Goal: Task Accomplishment & Management: Manage account settings

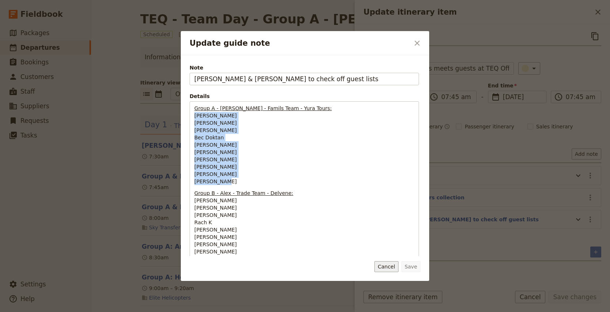
click at [388, 263] on button "Cancel" at bounding box center [387, 266] width 24 height 11
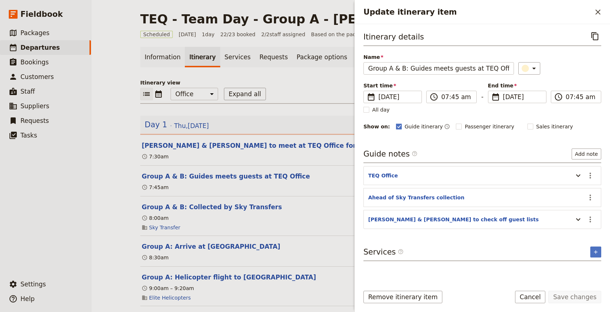
click at [114, 98] on div "TEQ - Team Day - Group A - Nicole ​ Scheduled 4 Sep 2025 1 day 22/23 booked 2 /…" at bounding box center [350, 156] width 519 height 312
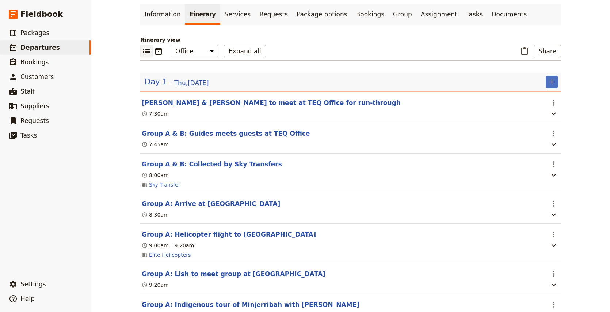
scroll to position [42, 0]
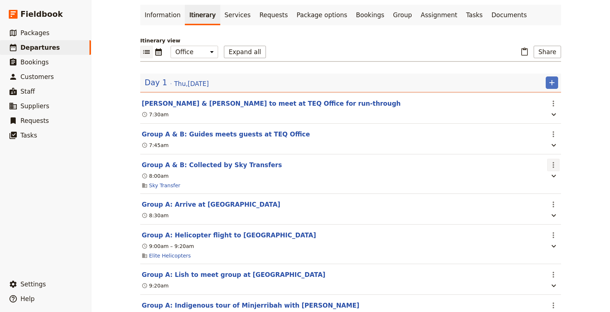
click at [556, 167] on icon "Actions" at bounding box center [553, 164] width 9 height 9
click at [540, 179] on span "Edit this itinerary item" at bounding box center [519, 181] width 57 height 7
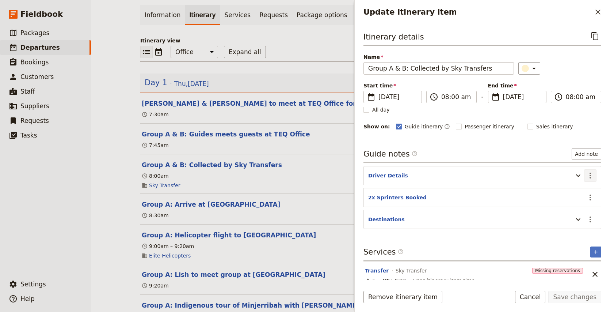
click at [591, 175] on icon "Actions" at bounding box center [590, 175] width 1 height 6
click at [566, 192] on span "Edit note" at bounding box center [569, 191] width 23 height 7
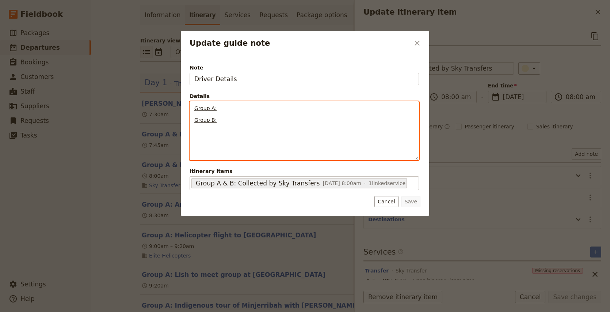
click at [233, 106] on p "Group A:" at bounding box center [304, 108] width 220 height 7
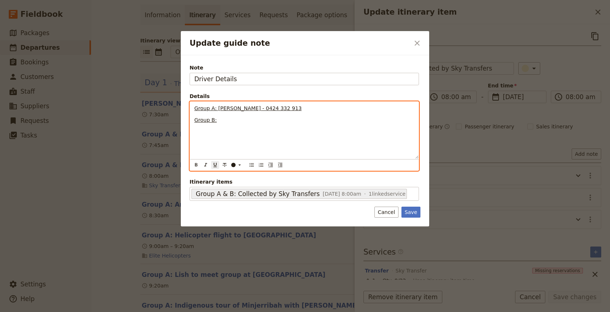
click at [227, 123] on p "Group B:" at bounding box center [304, 119] width 220 height 7
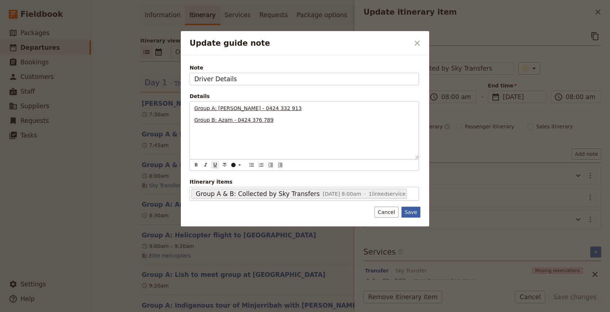
click at [415, 214] on button "Save" at bounding box center [411, 211] width 19 height 11
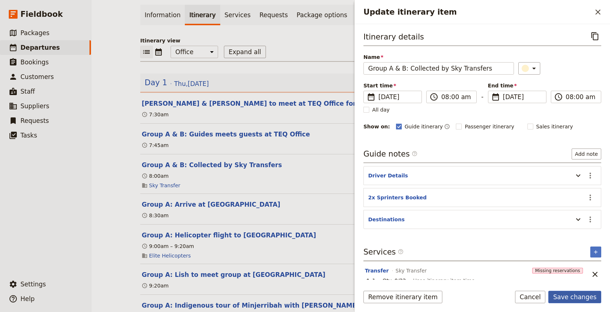
click at [587, 296] on button "Save changes" at bounding box center [575, 297] width 53 height 12
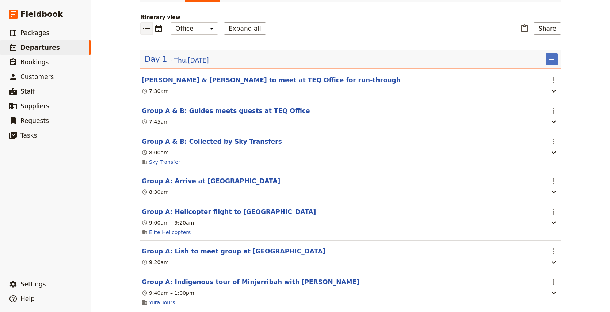
scroll to position [66, 0]
click at [554, 181] on icon "Actions" at bounding box center [553, 180] width 1 height 6
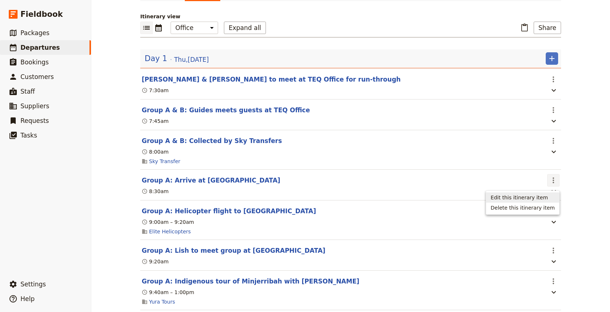
click at [550, 198] on span "Edit this itinerary item" at bounding box center [523, 197] width 64 height 7
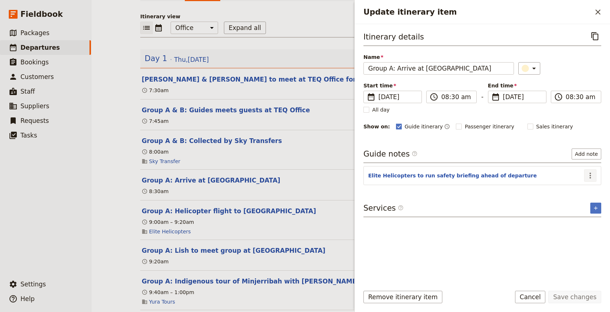
click at [591, 175] on icon "Actions" at bounding box center [590, 175] width 1 height 6
click at [582, 189] on span "Edit note" at bounding box center [575, 191] width 34 height 7
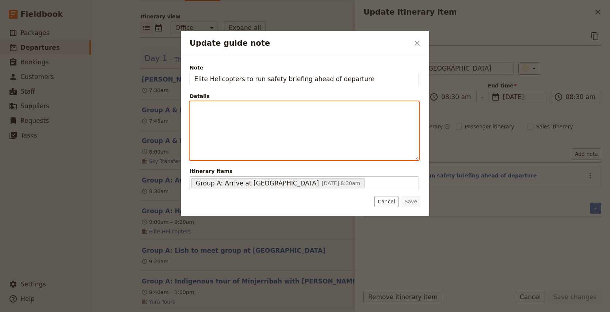
click at [265, 120] on div "Update guide note" at bounding box center [304, 131] width 229 height 58
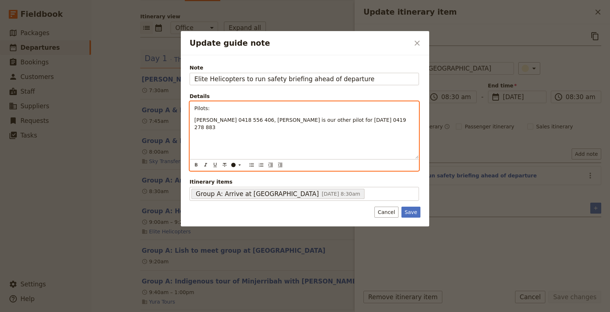
click at [257, 119] on span "John Meha 0418 556 406, Phil Game is our other pilot for tomorrow 0419 278 883" at bounding box center [300, 123] width 213 height 13
drag, startPoint x: 292, startPoint y: 128, endPoint x: 220, endPoint y: 128, distance: 72.0
click at [220, 128] on span "Phil Game is our other pilot for tomorrow 0419 278 883" at bounding box center [269, 127] width 151 height 6
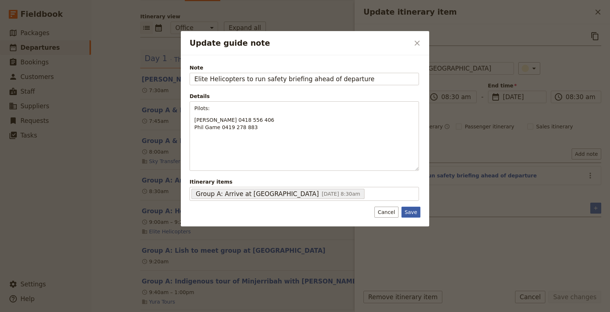
click at [412, 211] on button "Save" at bounding box center [411, 211] width 19 height 11
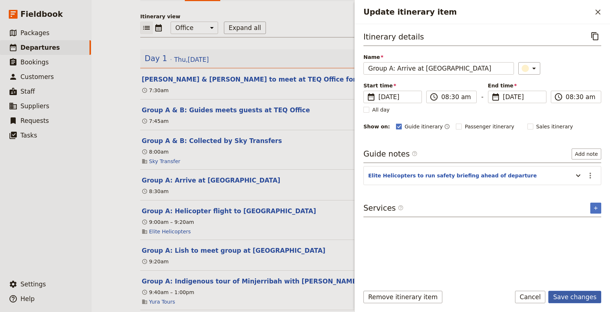
click at [583, 297] on button "Save changes" at bounding box center [575, 297] width 53 height 12
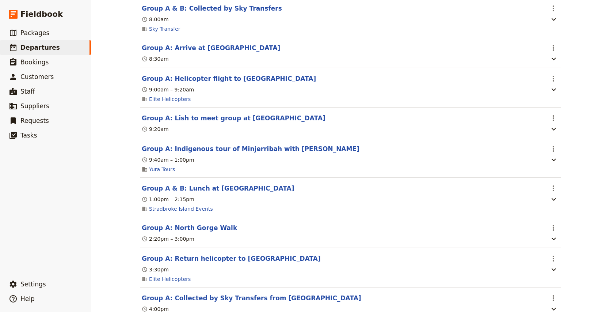
scroll to position [200, 0]
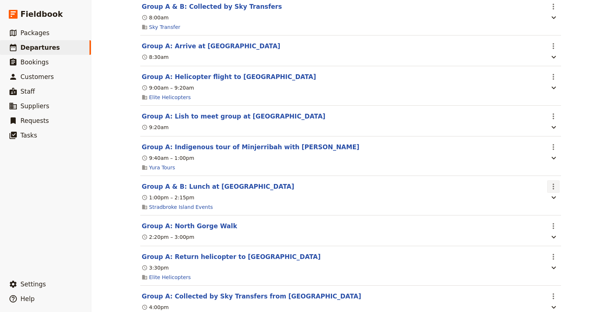
click at [554, 189] on icon "Actions" at bounding box center [553, 186] width 1 height 6
click at [538, 205] on span "Edit this itinerary item" at bounding box center [519, 204] width 57 height 7
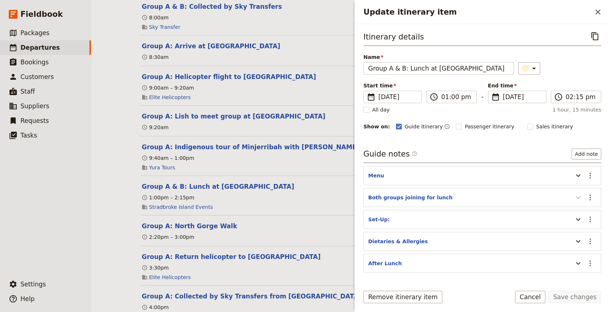
click at [578, 197] on icon "Update itinerary item" at bounding box center [578, 197] width 9 height 9
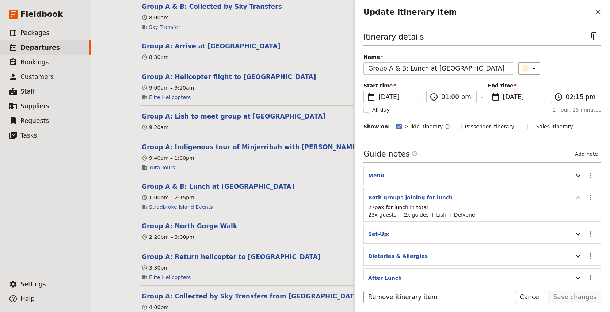
click at [578, 197] on icon "Update itinerary item" at bounding box center [578, 197] width 9 height 9
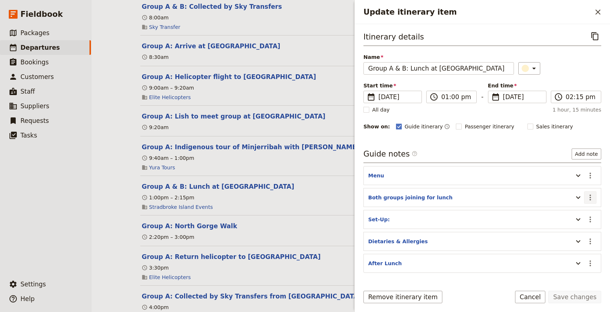
click at [592, 197] on icon "Actions" at bounding box center [590, 197] width 9 height 9
click at [588, 176] on icon "Actions" at bounding box center [590, 175] width 9 height 9
click at [547, 179] on header "Menu" at bounding box center [468, 176] width 201 height 9
click at [577, 175] on icon "Update itinerary item" at bounding box center [578, 175] width 9 height 9
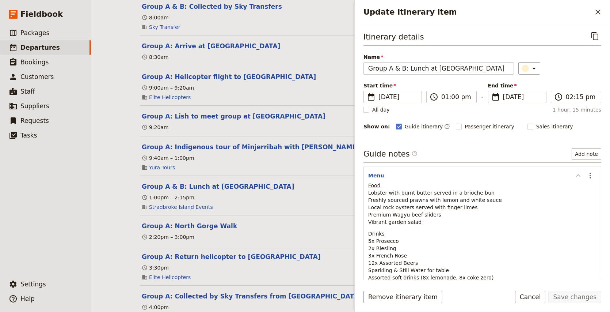
click at [577, 175] on icon "Update itinerary item" at bounding box center [578, 175] width 9 height 9
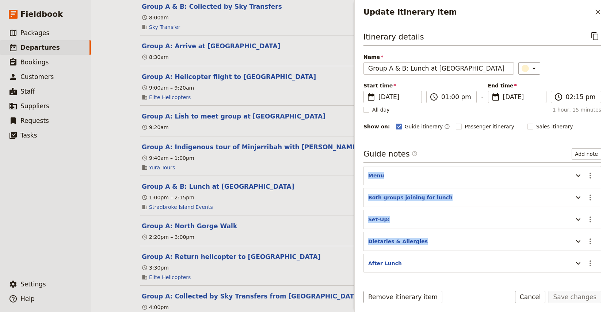
drag, startPoint x: 534, startPoint y: 171, endPoint x: 523, endPoint y: 250, distance: 79.8
click at [523, 250] on div "Guide notes ​ Add note Menu ​ Both groups joining for lunch ​ Set-Up: ​ Dietari…" at bounding box center [483, 210] width 238 height 124
click at [550, 243] on header "Dietaries & Allergies" at bounding box center [468, 242] width 201 height 9
drag, startPoint x: 589, startPoint y: 175, endPoint x: 589, endPoint y: 274, distance: 99.4
click at [589, 274] on div "Itinerary details ​ Name Group A & B: Lunch at Home Beach ​ Start time ​ 4 Sep …" at bounding box center [483, 154] width 238 height 249
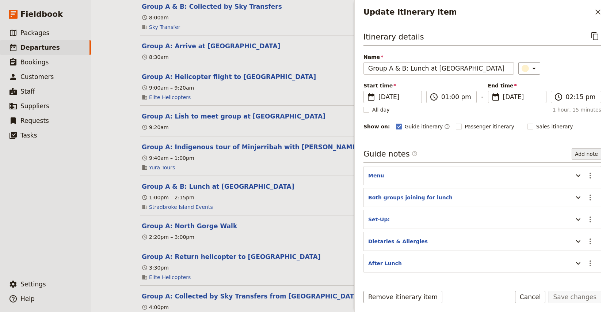
click at [594, 156] on button "Add note" at bounding box center [587, 153] width 30 height 11
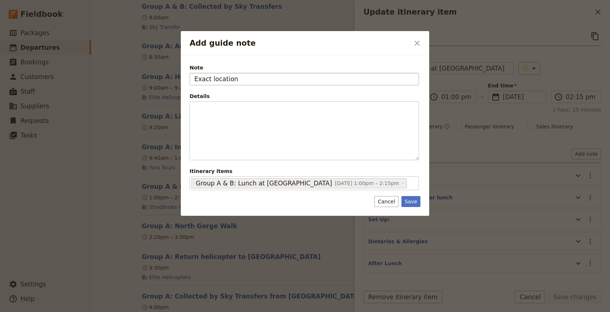
type input "Exact location"
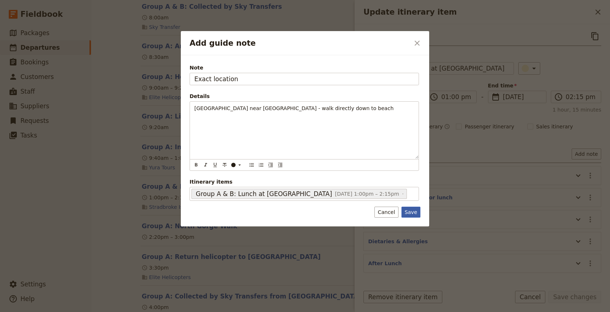
click at [409, 213] on button "Save" at bounding box center [411, 211] width 19 height 11
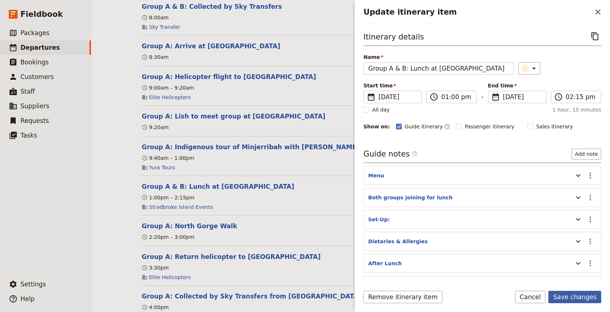
click at [580, 298] on button "Save changes" at bounding box center [575, 297] width 53 height 12
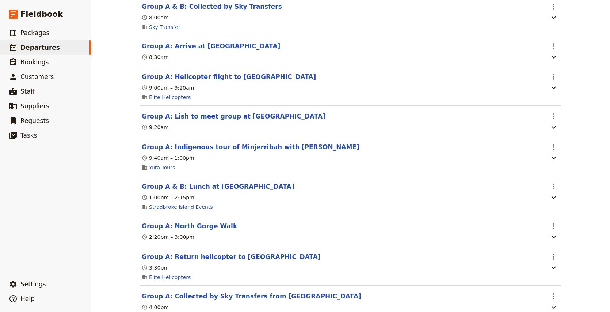
scroll to position [0, 0]
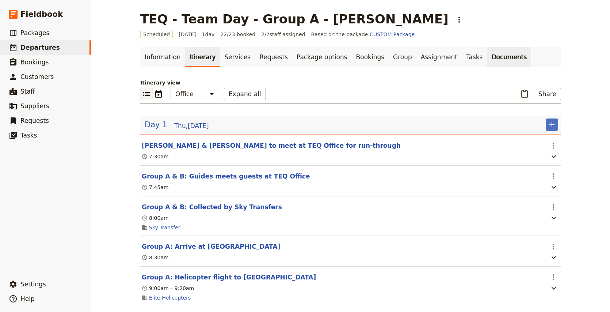
click at [487, 58] on link "Documents" at bounding box center [509, 57] width 44 height 20
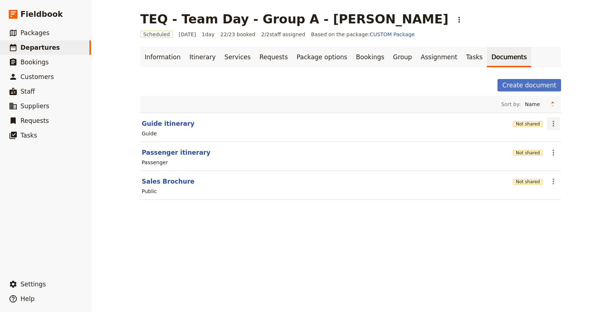
click at [553, 121] on icon "Actions" at bounding box center [553, 123] width 9 height 9
click at [564, 143] on span "Share" at bounding box center [559, 139] width 15 height 7
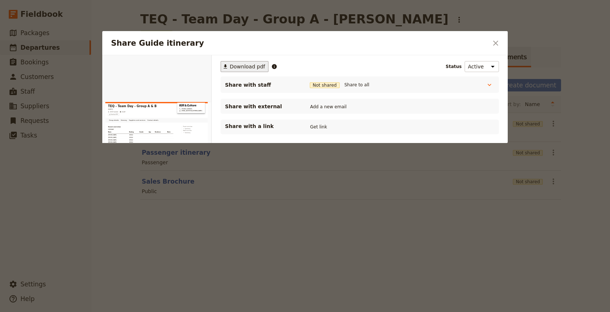
click at [242, 68] on span "Download pdf" at bounding box center [247, 66] width 35 height 7
click at [318, 227] on div at bounding box center [305, 156] width 610 height 312
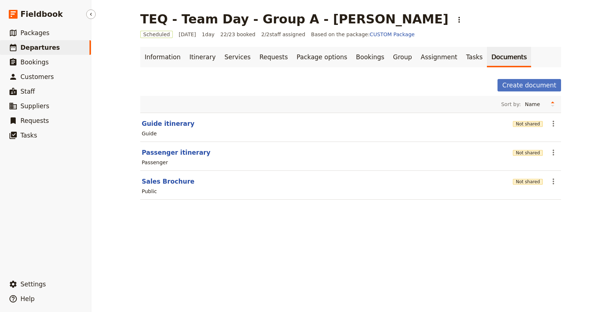
click at [45, 49] on span "Departures" at bounding box center [39, 47] width 39 height 7
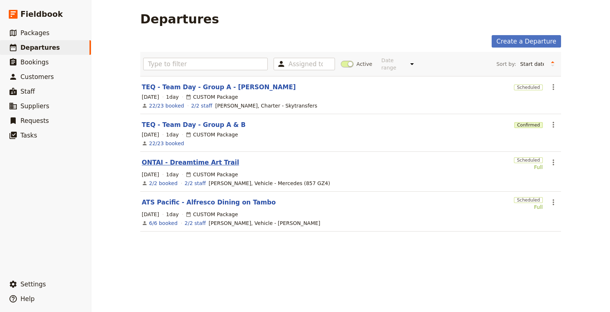
click at [200, 159] on link "ONTAI - Dreamtime Art Trail" at bounding box center [190, 162] width 97 height 9
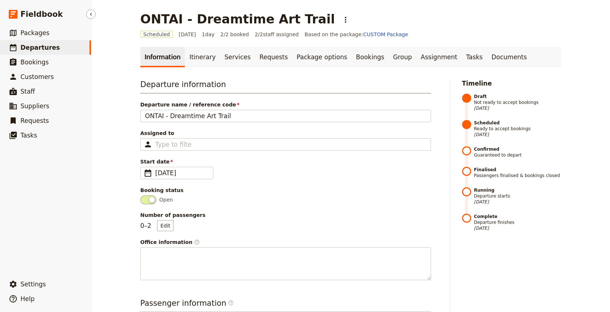
click at [29, 48] on span "Departures" at bounding box center [39, 47] width 39 height 7
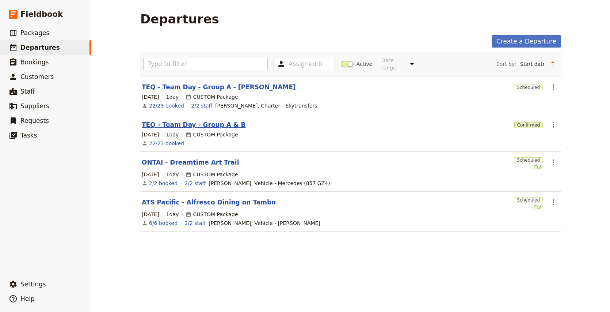
click at [193, 120] on link "TEQ - Team Day - Group A & B" at bounding box center [194, 124] width 104 height 9
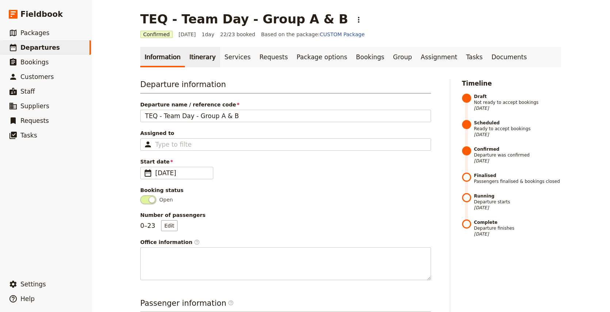
click at [197, 58] on link "Itinerary" at bounding box center [202, 57] width 35 height 20
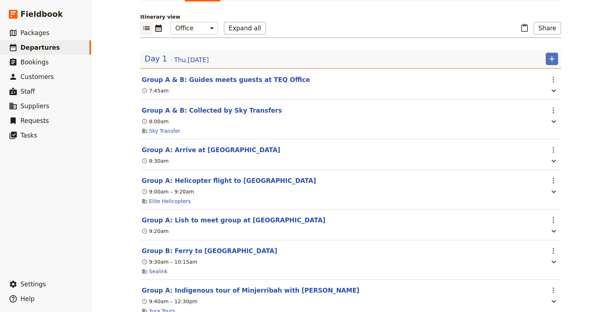
scroll to position [78, 0]
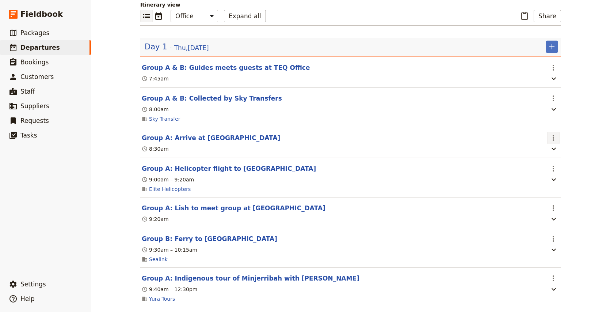
click at [555, 139] on icon "Actions" at bounding box center [553, 137] width 9 height 9
click at [545, 156] on span "Edit this itinerary item" at bounding box center [519, 154] width 57 height 7
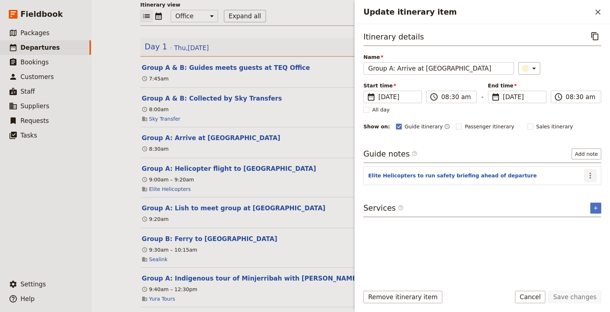
click at [593, 174] on icon "Actions" at bounding box center [590, 175] width 9 height 9
click at [574, 192] on span "Edit note" at bounding box center [569, 191] width 23 height 7
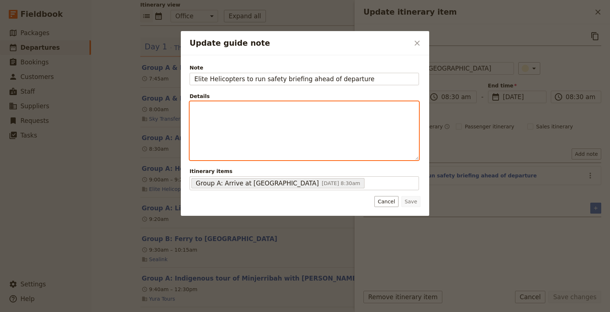
click at [269, 106] on p "Update guide note" at bounding box center [304, 108] width 220 height 7
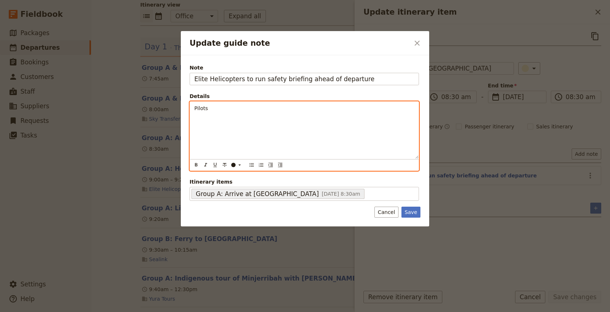
click at [200, 106] on span "Pilots" at bounding box center [201, 108] width 14 height 6
click at [219, 106] on p "Pilots" at bounding box center [304, 108] width 220 height 7
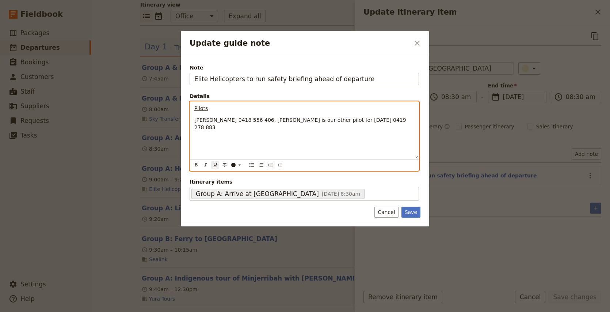
click at [194, 119] on div "Pilots ohn Meha 0418 556 406, Phil Game is our other pilot for tomorrow 0419 27…" at bounding box center [304, 130] width 229 height 57
click at [259, 122] on span "John Meha 0418 556 406, Phil Game is our other pilot for tomorrow 0419 278 883" at bounding box center [300, 123] width 213 height 13
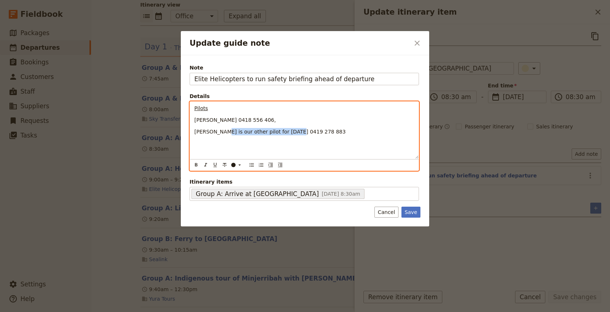
drag, startPoint x: 291, startPoint y: 132, endPoint x: 221, endPoint y: 132, distance: 70.5
click at [221, 132] on span "Phil Game is our other pilot for tomorrow 0419 278 883" at bounding box center [269, 132] width 151 height 6
click at [259, 119] on p "John Meha 0418 556 406," at bounding box center [304, 119] width 220 height 7
click at [196, 120] on span "John Meha 0418 556 406" at bounding box center [234, 120] width 80 height 6
click at [193, 132] on div "Pilots John Meha 0418 556 406 Phil Game 0419 278 883" at bounding box center [304, 130] width 229 height 57
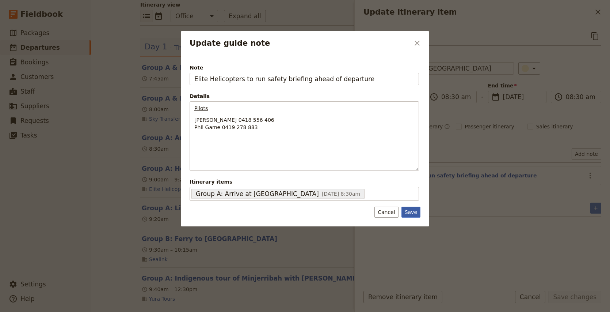
click at [411, 211] on button "Save" at bounding box center [411, 211] width 19 height 11
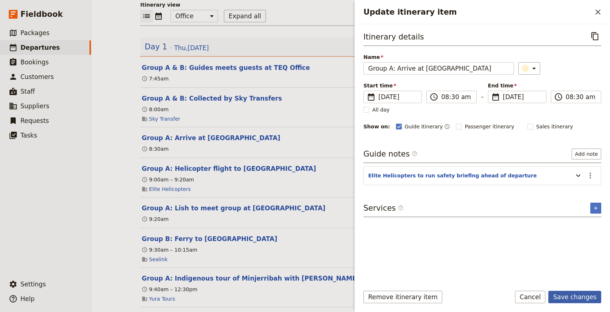
click at [581, 296] on button "Save changes" at bounding box center [575, 297] width 53 height 12
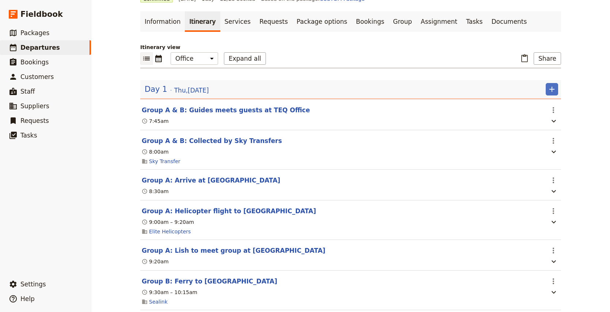
scroll to position [0, 0]
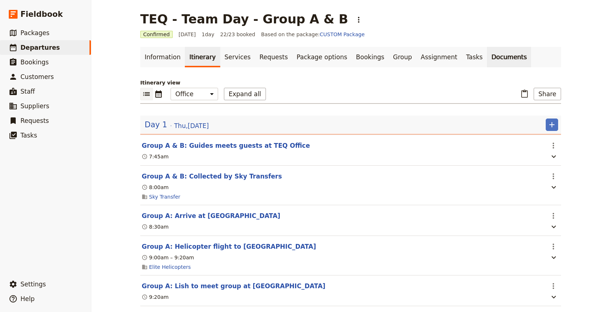
click at [487, 56] on link "Documents" at bounding box center [509, 57] width 44 height 20
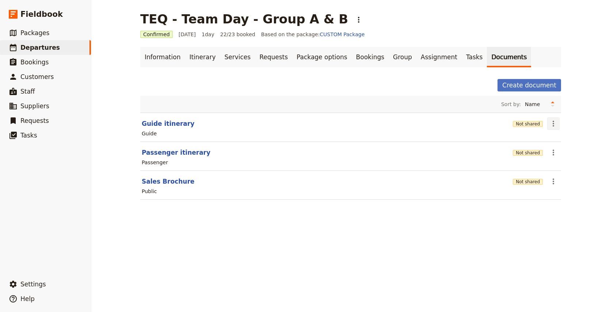
click at [551, 119] on icon "Actions" at bounding box center [553, 123] width 9 height 9
click at [568, 137] on span "Share" at bounding box center [574, 139] width 44 height 7
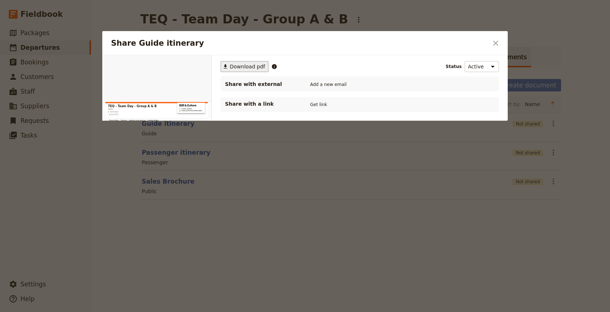
click at [243, 65] on span "Download pdf" at bounding box center [247, 66] width 35 height 7
click at [214, 276] on div at bounding box center [305, 156] width 610 height 312
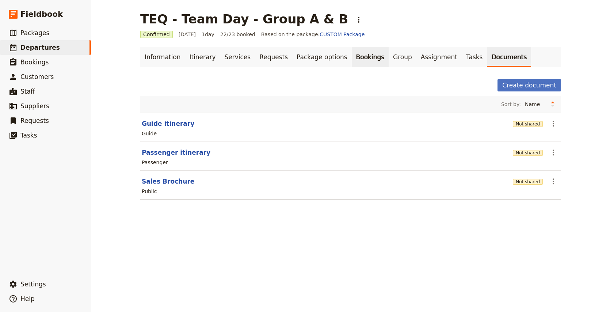
click at [357, 56] on link "Bookings" at bounding box center [370, 57] width 37 height 20
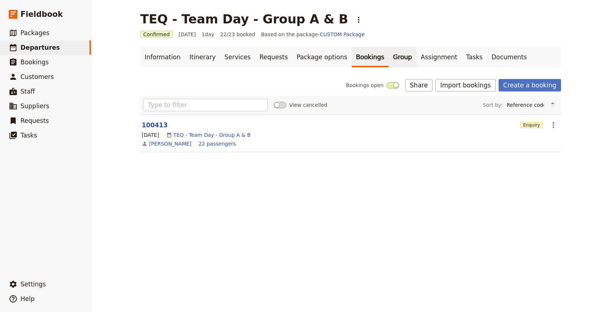
click at [389, 57] on link "Group" at bounding box center [403, 57] width 28 height 20
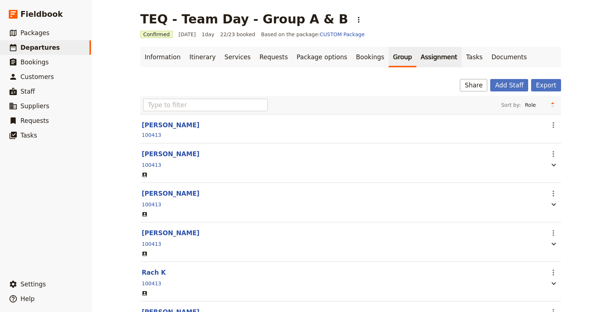
click at [417, 56] on link "Assignment" at bounding box center [439, 57] width 45 height 20
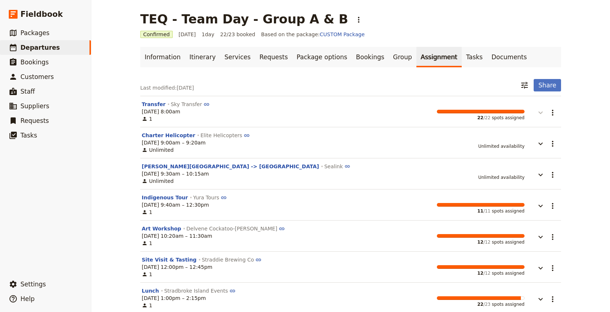
click at [541, 115] on icon "button" at bounding box center [540, 112] width 9 height 9
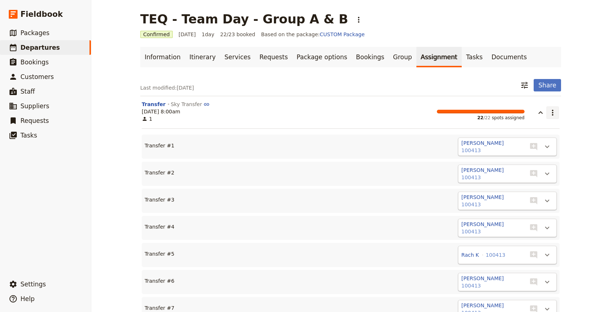
click at [556, 115] on icon "Actions" at bounding box center [553, 112] width 9 height 9
click at [576, 128] on div "TEQ - Team Day - Group A & B ​ Confirmed 4 Sep 2025 1 day 22/23 booked Based on…" at bounding box center [350, 156] width 519 height 312
click at [547, 148] on icon "Actions" at bounding box center [547, 146] width 9 height 9
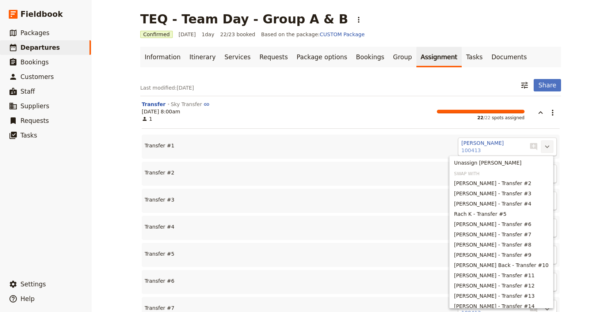
click at [579, 179] on div "TEQ - Team Day - Group A & B ​ Confirmed 4 Sep 2025 1 day 22/23 booked Based on…" at bounding box center [350, 156] width 519 height 312
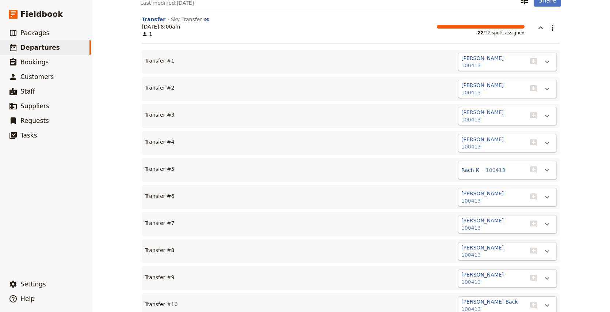
scroll to position [72, 0]
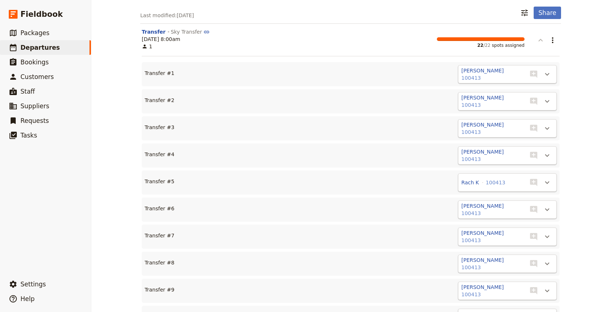
click at [541, 42] on icon "button" at bounding box center [540, 40] width 9 height 9
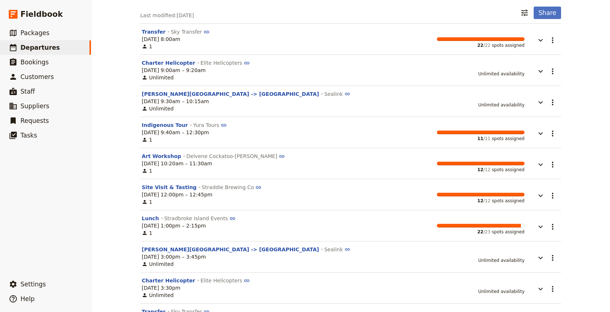
scroll to position [0, 0]
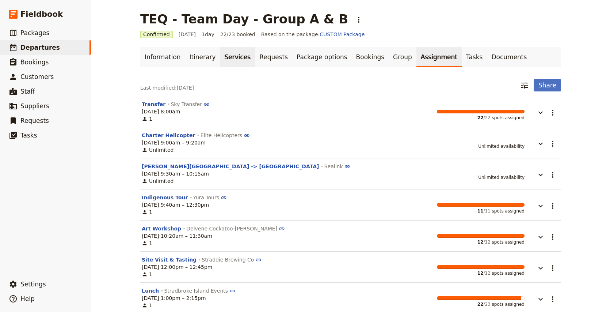
click at [225, 54] on link "Services" at bounding box center [237, 57] width 35 height 20
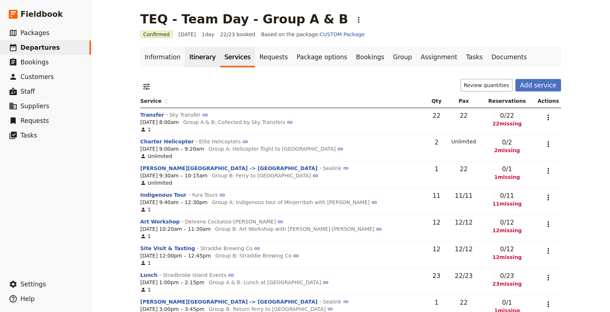
click at [191, 60] on link "Itinerary" at bounding box center [202, 57] width 35 height 20
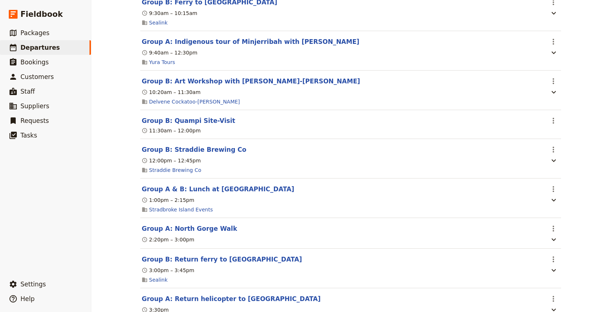
scroll to position [331, 0]
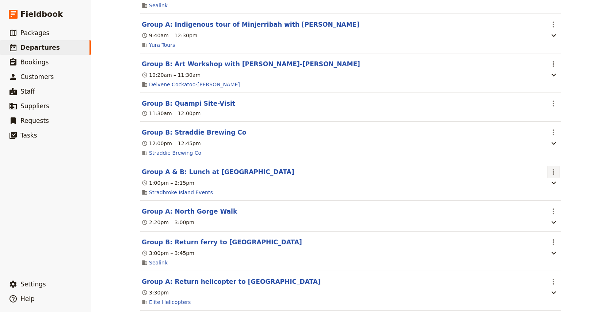
click at [556, 175] on icon "Actions" at bounding box center [553, 171] width 9 height 9
click at [532, 191] on span "Edit this itinerary item" at bounding box center [519, 190] width 57 height 7
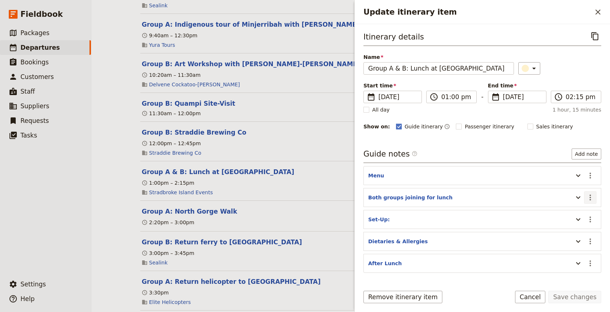
click at [595, 198] on icon "Actions" at bounding box center [590, 197] width 9 height 9
click at [543, 267] on header "After Lunch" at bounding box center [468, 263] width 201 height 9
click at [585, 154] on button "Add note" at bounding box center [587, 153] width 30 height 11
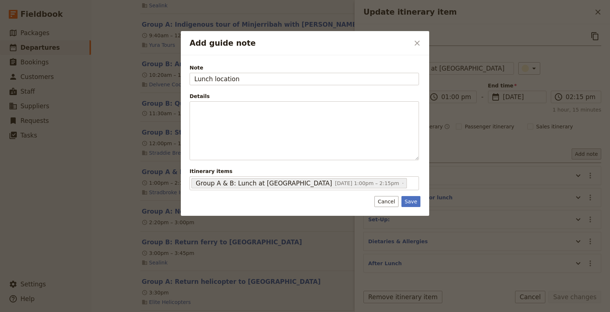
type input "Lunch location"
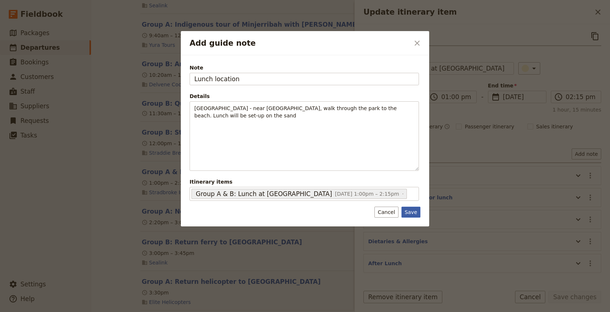
click at [411, 210] on button "Save" at bounding box center [411, 211] width 19 height 11
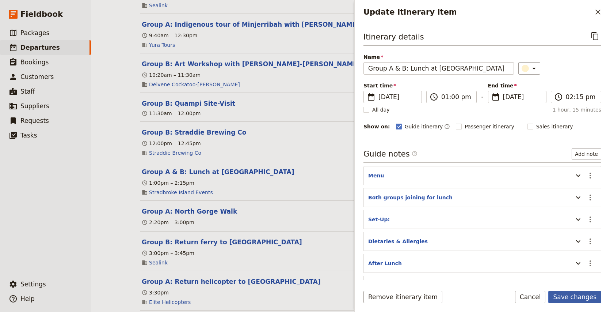
click at [577, 294] on button "Save changes" at bounding box center [575, 297] width 53 height 12
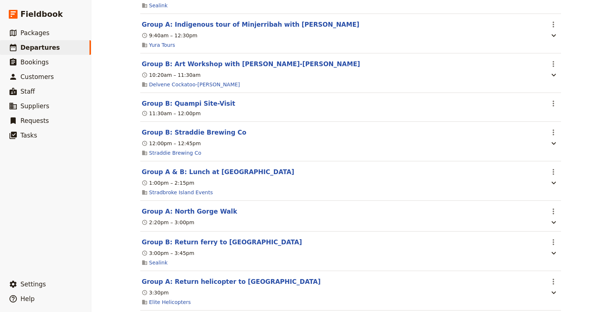
scroll to position [0, 0]
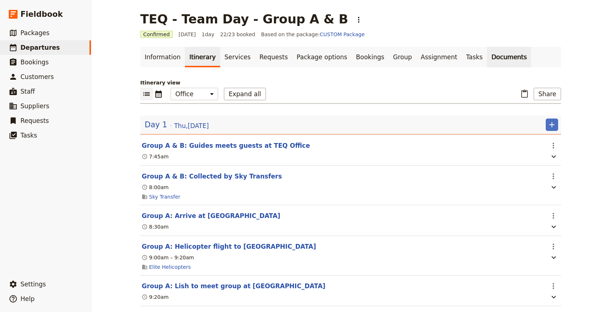
click at [487, 56] on link "Documents" at bounding box center [509, 57] width 44 height 20
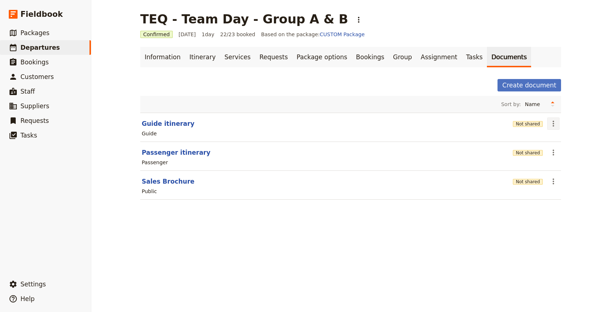
click at [552, 122] on icon "Actions" at bounding box center [553, 123] width 9 height 9
click at [564, 137] on span "Share" at bounding box center [559, 139] width 15 height 7
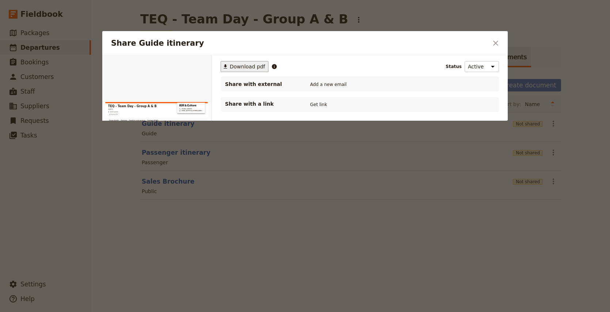
click at [240, 65] on span "Download pdf" at bounding box center [247, 66] width 35 height 7
click at [124, 141] on div "Share Guide itinerary" at bounding box center [156, 132] width 109 height 155
click at [498, 43] on icon "Close dialog" at bounding box center [496, 43] width 9 height 9
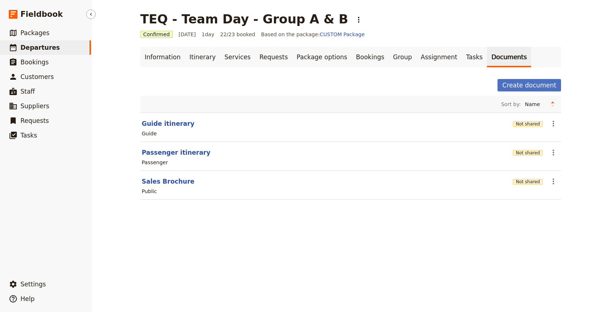
click at [41, 50] on span "Departures" at bounding box center [39, 47] width 39 height 7
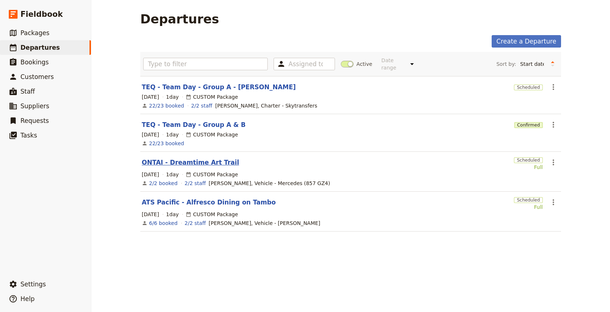
click at [204, 158] on link "ONTAI - Dreamtime Art Trail" at bounding box center [190, 162] width 97 height 9
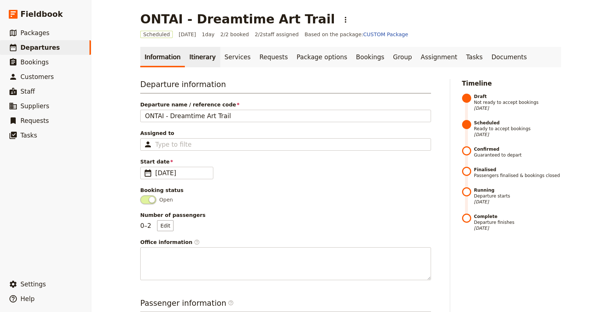
click at [189, 56] on link "Itinerary" at bounding box center [202, 57] width 35 height 20
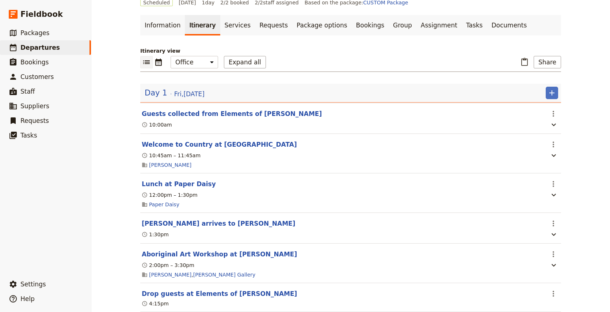
scroll to position [33, 0]
click at [553, 144] on icon "Actions" at bounding box center [553, 143] width 9 height 9
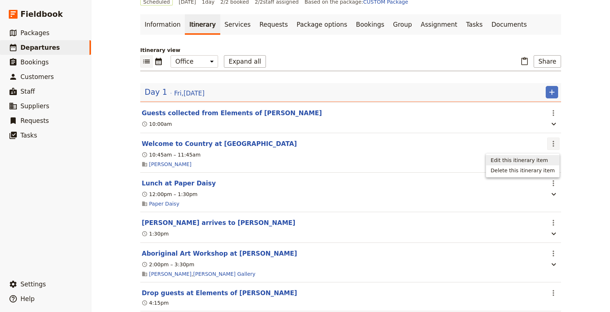
click at [542, 159] on span "Edit this itinerary item" at bounding box center [519, 159] width 57 height 7
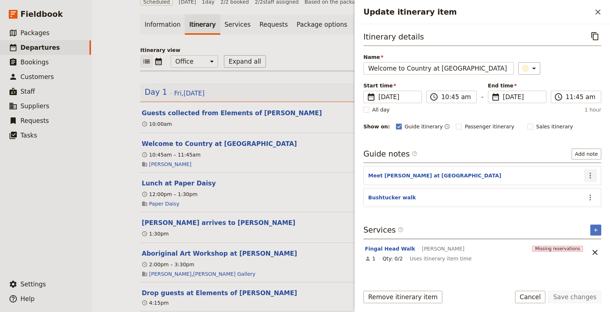
click at [591, 179] on icon "Actions" at bounding box center [590, 175] width 9 height 9
click at [581, 201] on span "Remove note" at bounding box center [575, 201] width 34 height 7
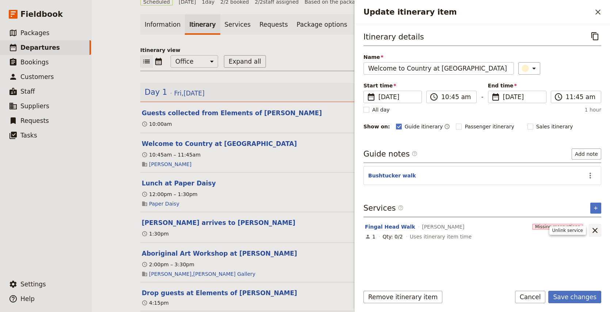
click at [596, 232] on icon "Unlink service" at bounding box center [595, 230] width 9 height 9
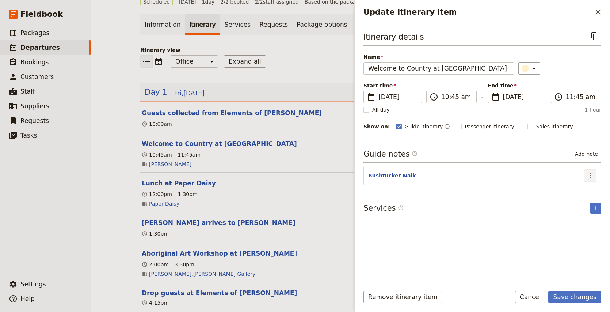
click at [590, 178] on icon "Actions" at bounding box center [590, 175] width 9 height 9
click at [568, 194] on span "Edit note" at bounding box center [569, 191] width 23 height 7
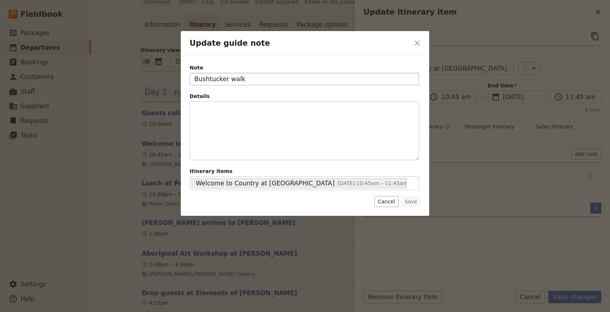
click at [218, 78] on input "Bushtucker walk" at bounding box center [305, 79] width 230 height 12
type input "Walk Fingal Headland"
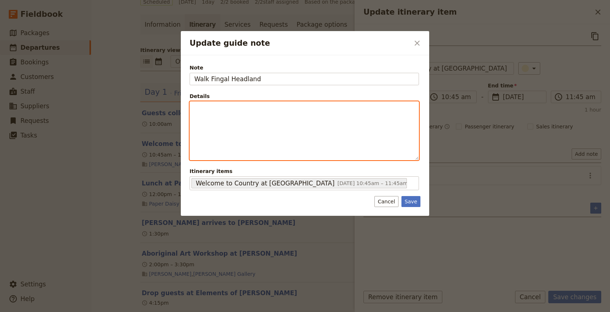
click at [209, 107] on p "Update guide note" at bounding box center [304, 108] width 220 height 7
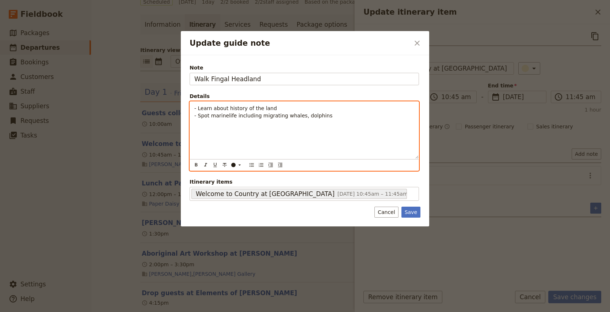
click at [227, 115] on span "- Spot marinelife including migrating whales, dolphins" at bounding box center [263, 116] width 138 height 6
click at [333, 115] on p "- Learn about history of the land - Spot marine life including migrating whales…" at bounding box center [304, 112] width 220 height 15
click at [228, 107] on span "- Learn about history of the land" at bounding box center [235, 108] width 83 height 6
click at [342, 118] on p "- Learn about Indigenous history of the land - Spot marine life including migra…" at bounding box center [304, 112] width 220 height 15
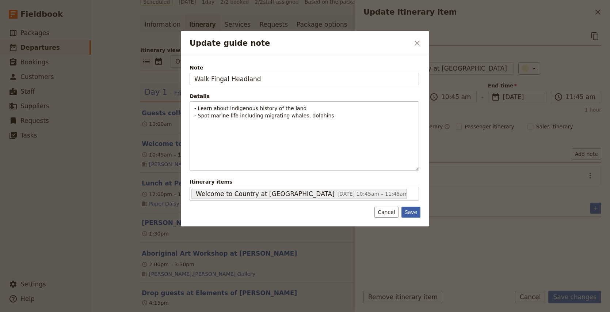
click at [410, 214] on button "Save" at bounding box center [411, 211] width 19 height 11
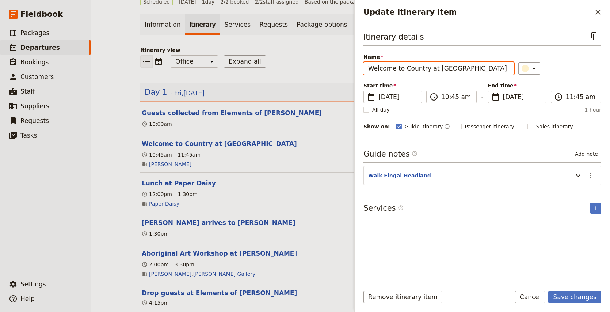
drag, startPoint x: 435, startPoint y: 70, endPoint x: 312, endPoint y: 49, distance: 124.6
click at [312, 49] on div "ONTAI - Dreamtime Art Trail ​ Scheduled [DATE] 1 day 2/2 booked 2 / 2 staff ass…" at bounding box center [350, 156] width 519 height 312
click at [420, 71] on input "Fingal Headland" at bounding box center [439, 68] width 151 height 12
type input "Fingal Headland Walk"
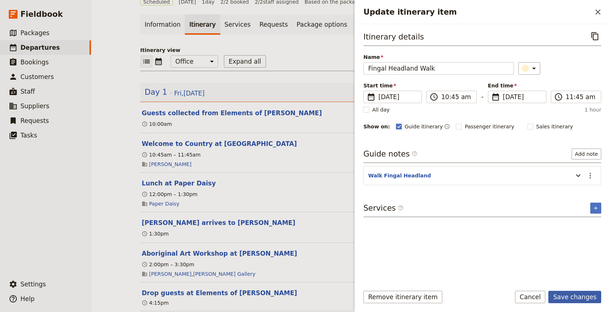
click at [577, 301] on button "Save changes" at bounding box center [575, 297] width 53 height 12
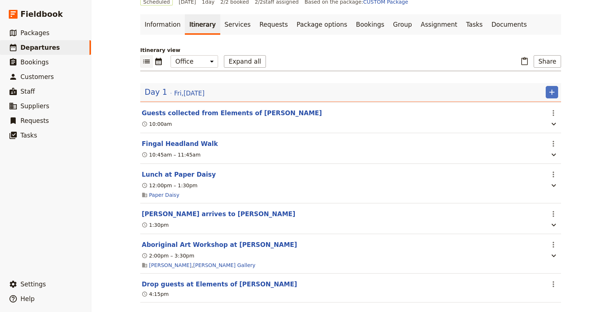
scroll to position [45, 0]
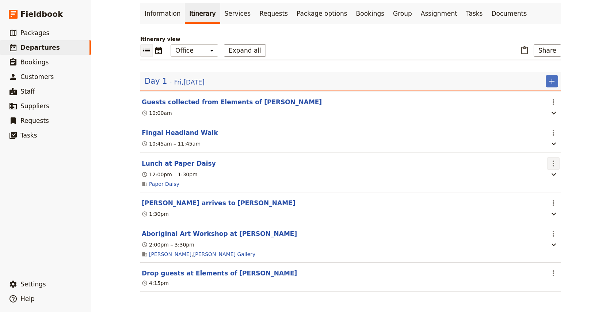
click at [555, 164] on icon "Actions" at bounding box center [553, 163] width 9 height 9
click at [538, 179] on span "Edit this itinerary item" at bounding box center [519, 178] width 57 height 7
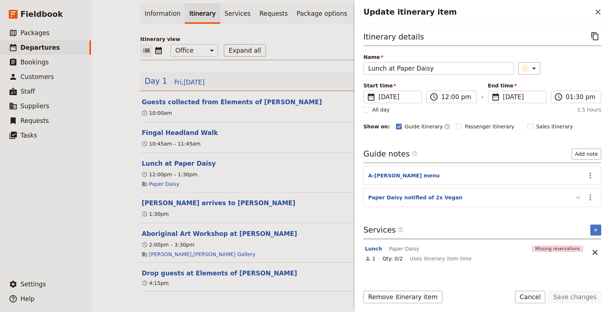
click at [578, 201] on icon "Update itinerary item" at bounding box center [578, 197] width 9 height 9
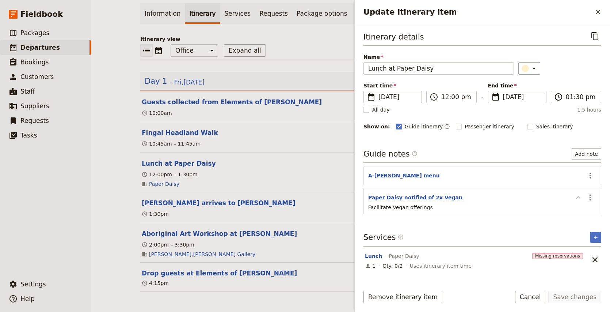
click at [579, 197] on icon "Update itinerary item" at bounding box center [578, 197] width 4 height 3
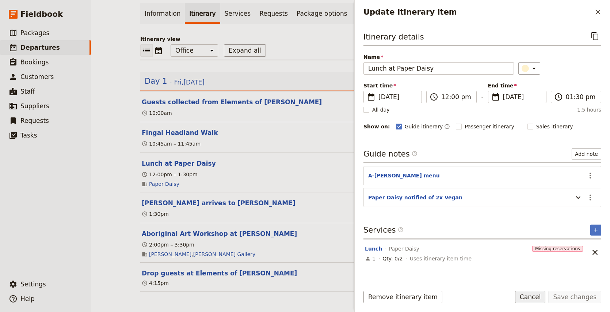
click at [546, 299] on button "Cancel" at bounding box center [530, 297] width 31 height 12
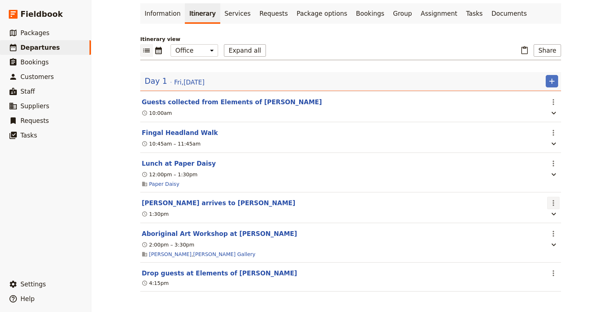
click at [555, 205] on icon "Actions" at bounding box center [553, 202] width 9 height 9
click at [540, 220] on span "Edit this itinerary item" at bounding box center [519, 218] width 57 height 7
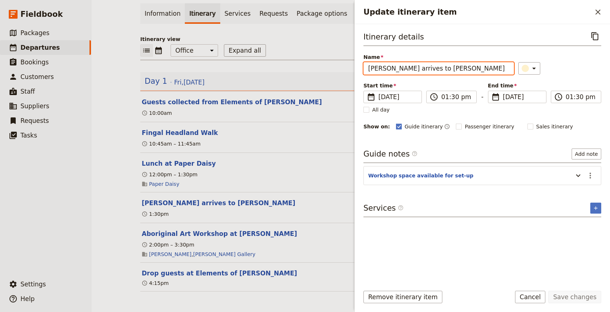
click at [380, 69] on input "[PERSON_NAME] arrives to [PERSON_NAME]" at bounding box center [439, 68] width 151 height 12
type input "[PERSON_NAME] arrives to [PERSON_NAME]"
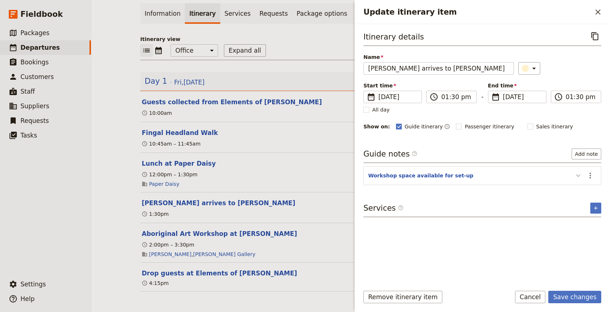
click at [578, 177] on icon "Update itinerary item" at bounding box center [578, 175] width 9 height 9
click at [590, 175] on icon "Actions" at bounding box center [590, 175] width 1 height 6
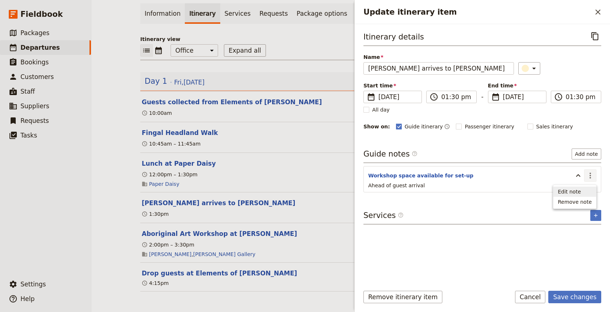
click at [574, 192] on span "Edit note" at bounding box center [569, 191] width 23 height 7
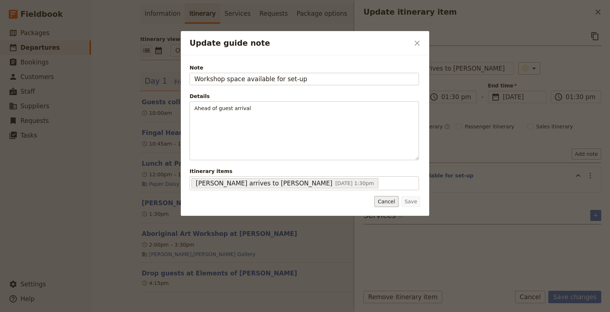
click at [382, 199] on button "Cancel" at bounding box center [387, 201] width 24 height 11
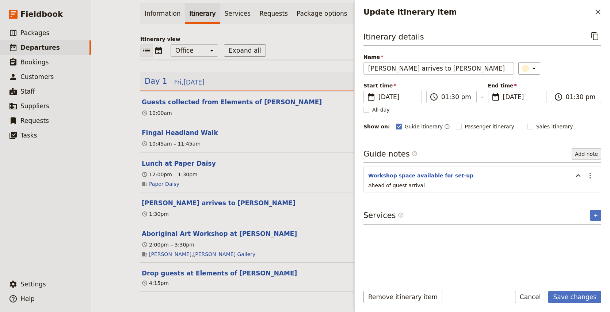
click at [585, 151] on button "Add note" at bounding box center [587, 153] width 30 height 11
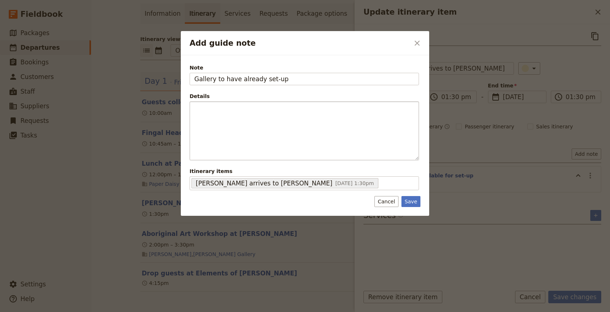
type input "Gallery to have already set-up"
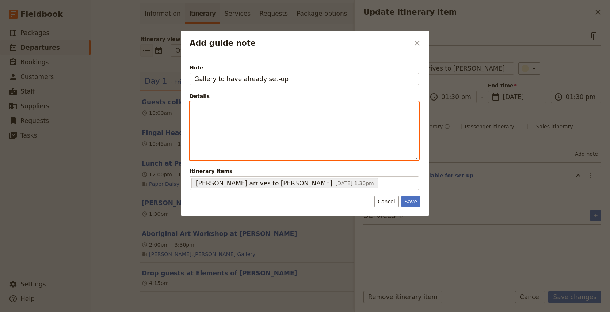
click at [316, 106] on p "Add guide note" at bounding box center [304, 108] width 220 height 7
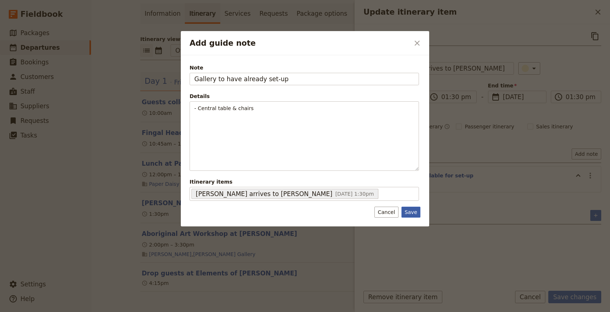
click at [410, 211] on button "Save" at bounding box center [411, 211] width 19 height 11
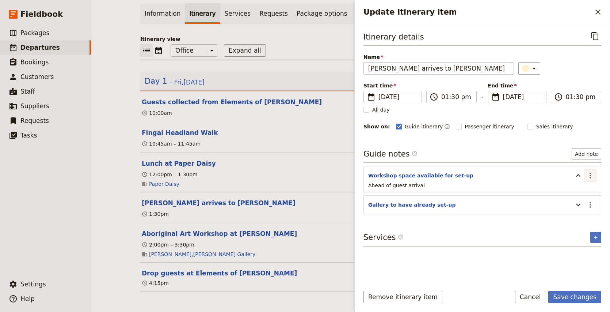
click at [592, 175] on icon "Actions" at bounding box center [590, 175] width 9 height 9
click at [576, 193] on span "Edit note" at bounding box center [569, 191] width 23 height 7
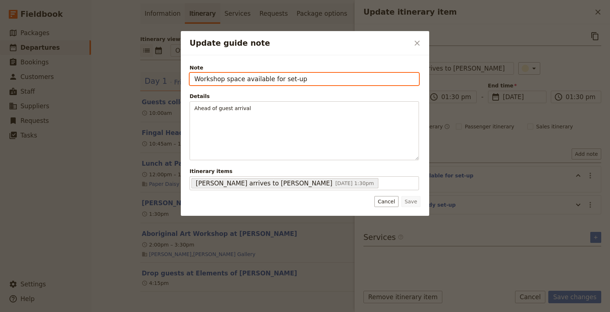
drag, startPoint x: 277, startPoint y: 80, endPoint x: 375, endPoint y: 87, distance: 97.9
click at [375, 87] on div "Note Workshop space available for set-up Details Ahead of guest arrival ​ ​ ​ ​…" at bounding box center [305, 127] width 230 height 126
drag, startPoint x: 267, startPoint y: 80, endPoint x: 419, endPoint y: 80, distance: 152.0
click at [419, 80] on input "Workshop space available for artist to set-up" at bounding box center [305, 79] width 230 height 12
type input "Workshop space available early"
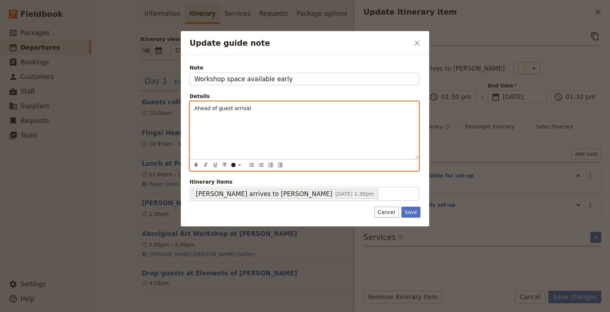
click at [194, 106] on span "Ahead of guest arrival" at bounding box center [222, 108] width 57 height 6
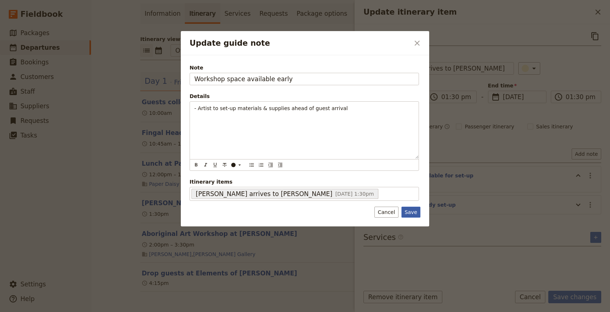
click at [412, 211] on button "Save" at bounding box center [411, 211] width 19 height 11
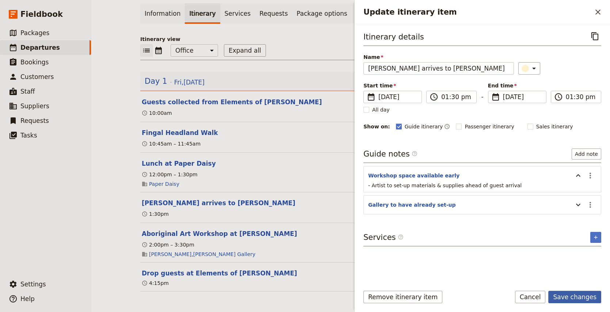
click at [577, 293] on button "Save changes" at bounding box center [575, 297] width 53 height 12
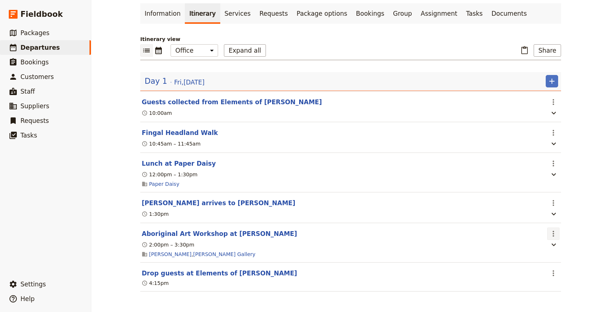
click at [551, 237] on icon "Actions" at bounding box center [553, 233] width 9 height 9
click at [528, 251] on span "Edit this itinerary item" at bounding box center [519, 249] width 57 height 7
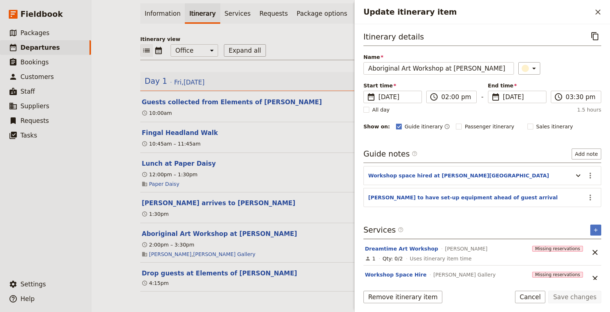
click at [594, 280] on form "Itinerary details ​ Name Aboriginal Art Workshop at [PERSON_NAME] ​ Start time …" at bounding box center [482, 168] width 255 height 288
click at [590, 197] on icon "Actions" at bounding box center [590, 197] width 1 height 6
click at [577, 223] on span "Remove note" at bounding box center [575, 223] width 34 height 7
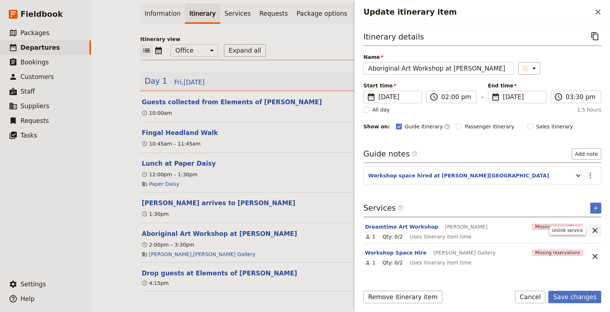
click at [596, 228] on icon "Unlink service" at bounding box center [595, 230] width 9 height 9
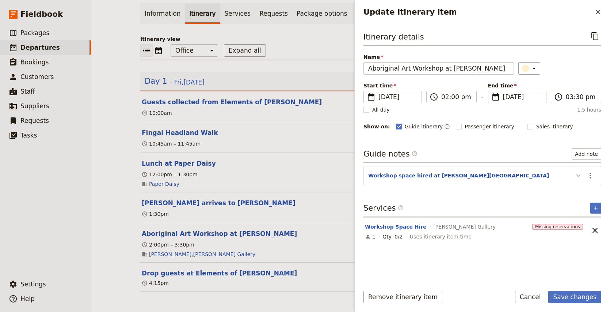
click at [579, 176] on icon "Update itinerary item" at bounding box center [578, 175] width 9 height 9
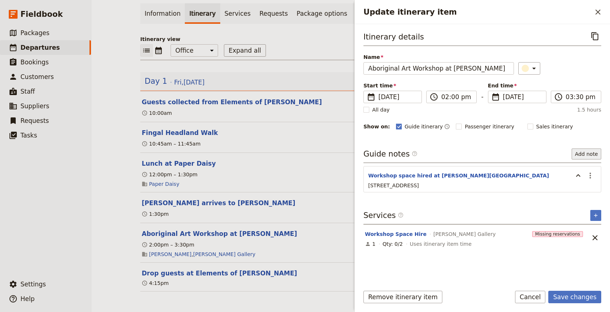
click at [589, 154] on button "Add note" at bounding box center [587, 153] width 30 height 11
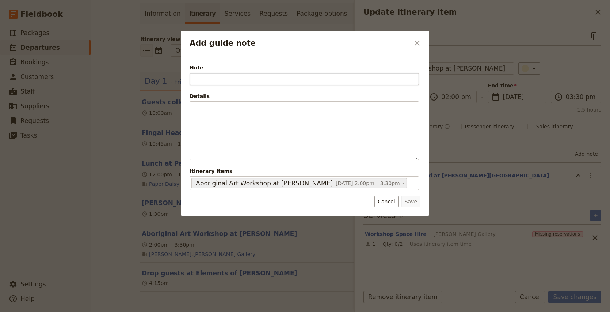
click at [208, 80] on input "Note" at bounding box center [305, 79] width 230 height 12
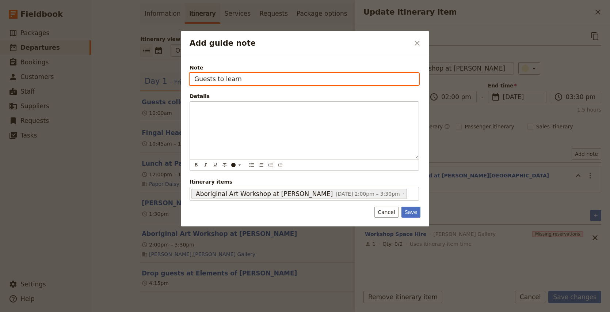
click at [231, 81] on input "Guests to learn" at bounding box center [305, 79] width 230 height 12
drag, startPoint x: 194, startPoint y: 79, endPoint x: 314, endPoint y: 87, distance: 120.1
click at [314, 87] on div "Note Guests to learn Details ​ ​ ​ ​ ​ ​ ​ ​ ​ Itinerary items Aboriginal Art W…" at bounding box center [305, 132] width 230 height 137
type input "G"
type input "Art Workshop"
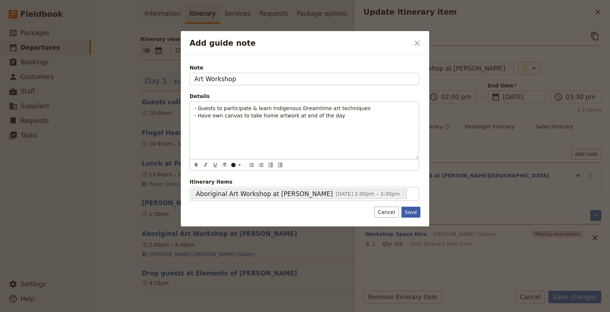
click at [412, 212] on button "Save" at bounding box center [411, 211] width 19 height 11
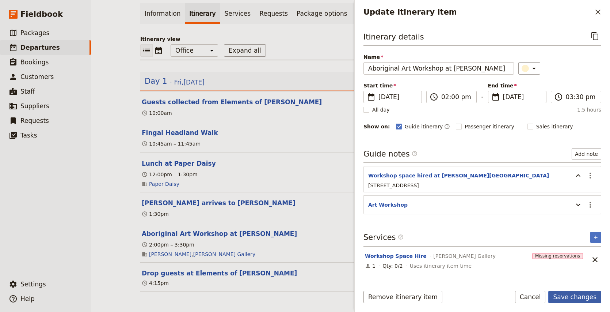
click at [573, 298] on button "Save changes" at bounding box center [575, 297] width 53 height 12
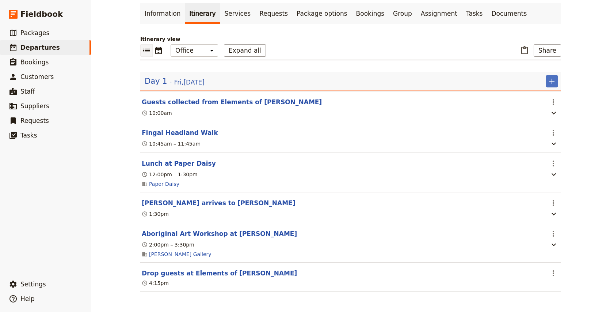
scroll to position [0, 0]
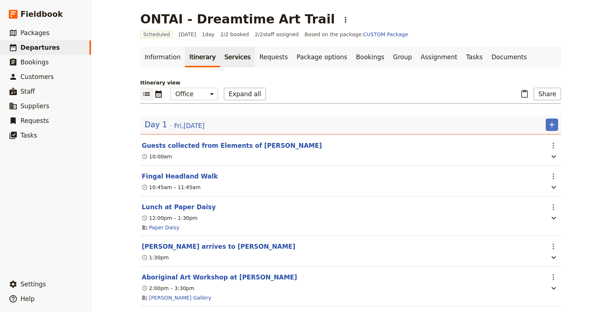
click at [231, 60] on link "Services" at bounding box center [237, 57] width 35 height 20
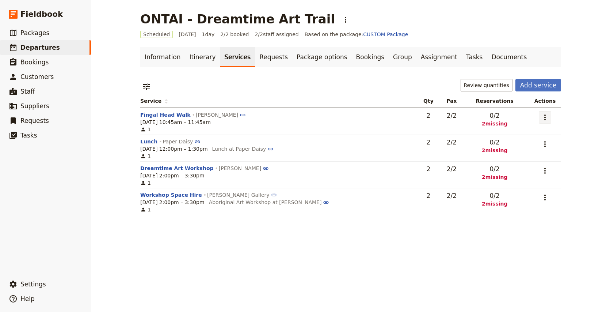
click at [544, 117] on icon "Actions" at bounding box center [545, 117] width 9 height 9
click at [524, 163] on span "Remove service" at bounding box center [508, 163] width 41 height 7
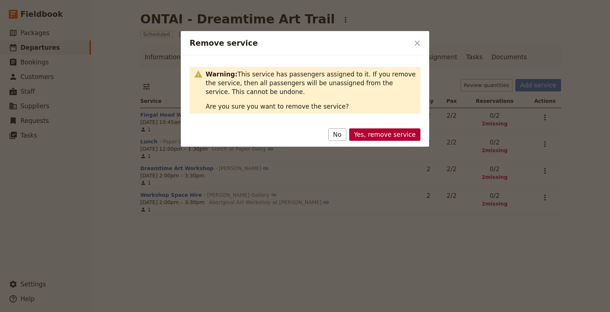
click at [407, 137] on button "Yes, remove service" at bounding box center [384, 134] width 71 height 12
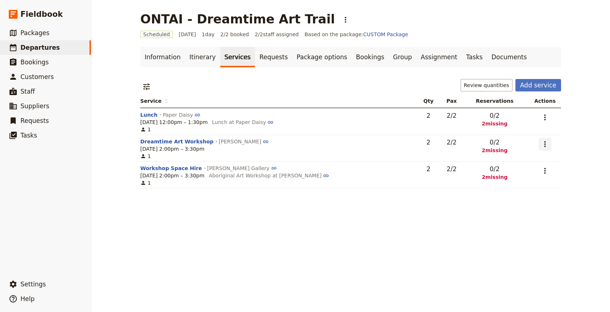
click at [550, 146] on icon "Actions" at bounding box center [545, 144] width 9 height 9
click at [522, 192] on span "Remove service" at bounding box center [508, 190] width 41 height 7
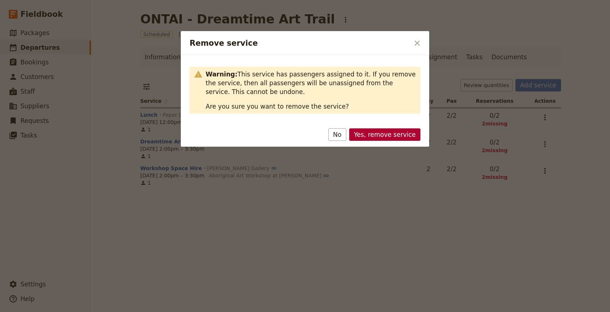
click at [392, 135] on button "Yes, remove service" at bounding box center [384, 134] width 71 height 12
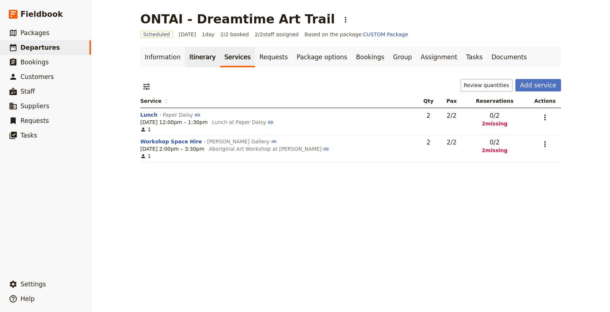
click at [202, 57] on link "Itinerary" at bounding box center [202, 57] width 35 height 20
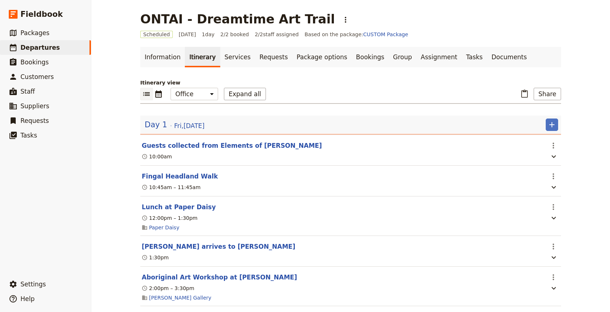
scroll to position [45, 0]
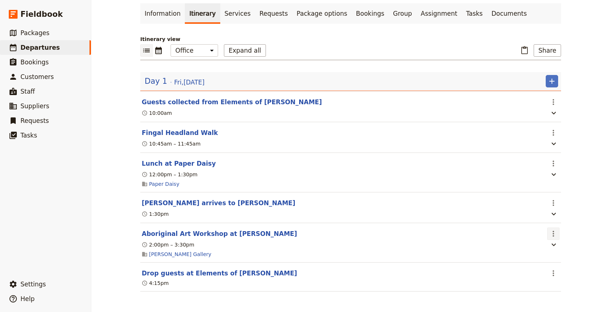
click at [552, 230] on icon "Actions" at bounding box center [553, 233] width 9 height 9
click at [538, 247] on span "Edit this itinerary item" at bounding box center [519, 249] width 57 height 7
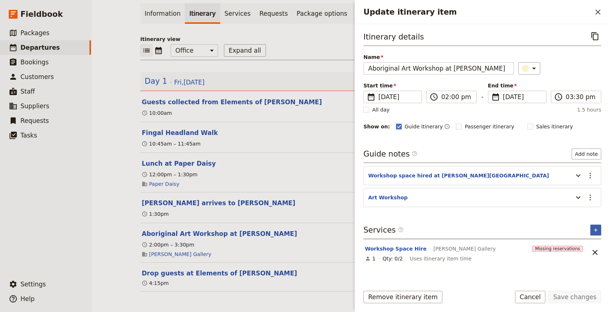
click at [597, 228] on icon "Add service inclusion" at bounding box center [596, 230] width 6 height 6
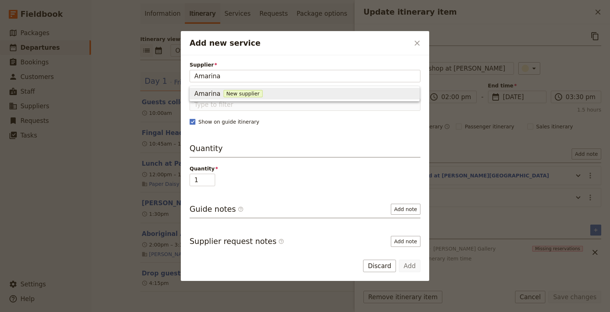
type input "Amarina"
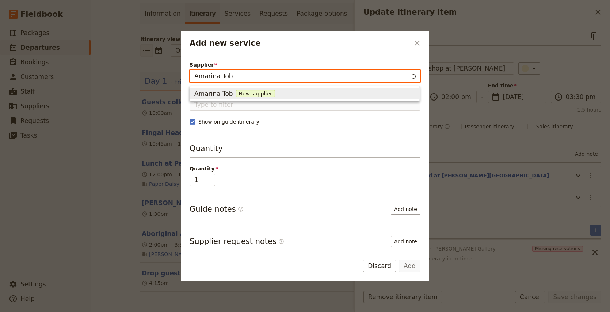
type input "[PERSON_NAME]"
click at [232, 95] on div "[PERSON_NAME] New supplier" at bounding box center [304, 93] width 221 height 9
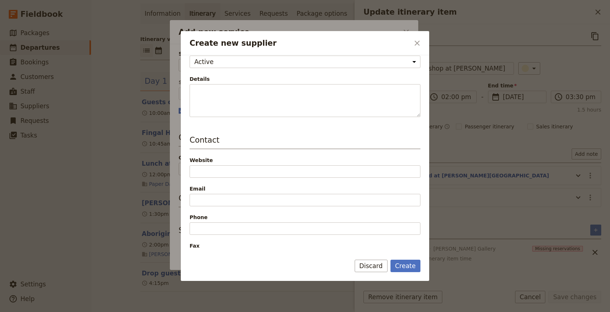
scroll to position [65, 0]
click at [408, 265] on button "Create" at bounding box center [406, 265] width 30 height 12
type input "[PERSON_NAME]"
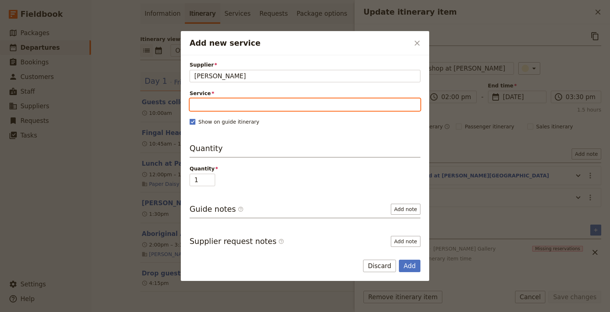
click at [216, 107] on input "Service" at bounding box center [305, 104] width 231 height 12
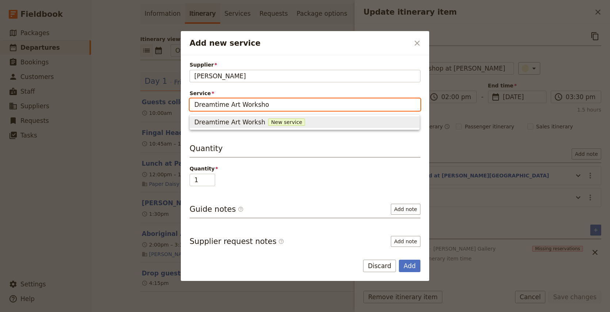
type input "Dreamtime Art Workshop"
click at [222, 122] on span "Dreamtime Art Workshop" at bounding box center [233, 122] width 79 height 9
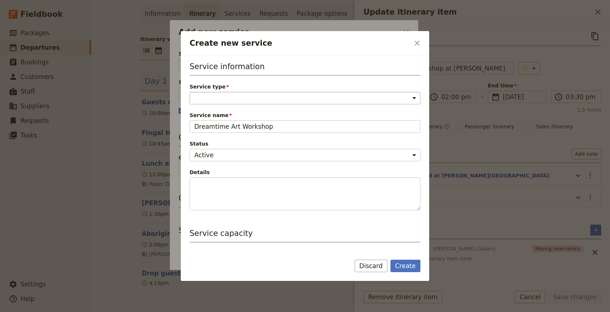
click at [287, 100] on select "Accommodation Activity Transport Flight Food and beverage Other" at bounding box center [305, 98] width 231 height 12
select select "ActivityService"
click at [190, 92] on select "Accommodation Activity Transport Flight Food and beverage Other" at bounding box center [305, 98] width 231 height 12
click at [405, 268] on button "Create" at bounding box center [406, 265] width 30 height 12
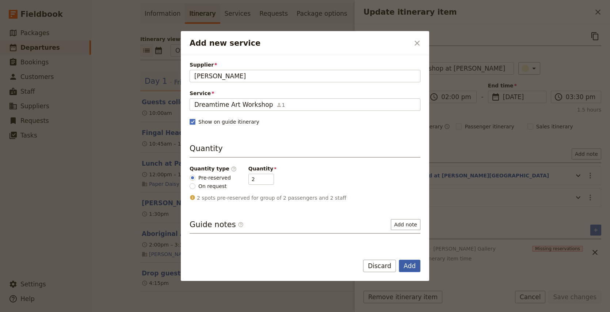
click at [411, 265] on button "Add" at bounding box center [410, 265] width 22 height 12
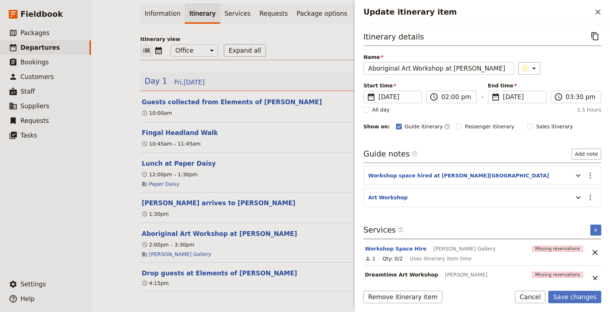
scroll to position [11, 0]
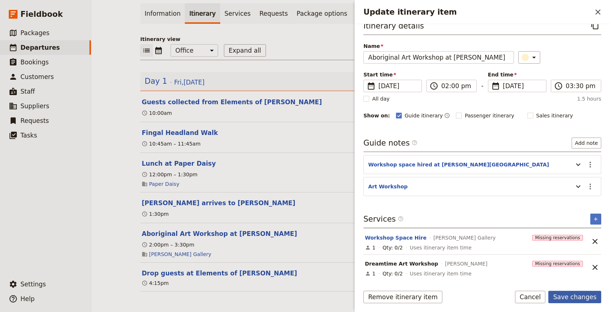
click at [576, 299] on button "Save changes" at bounding box center [575, 297] width 53 height 12
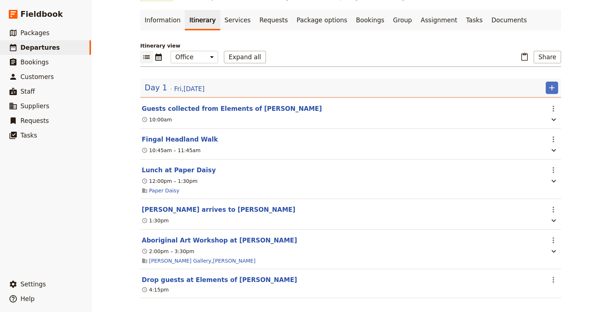
scroll to position [37, 0]
click at [234, 24] on link "Services" at bounding box center [237, 20] width 35 height 20
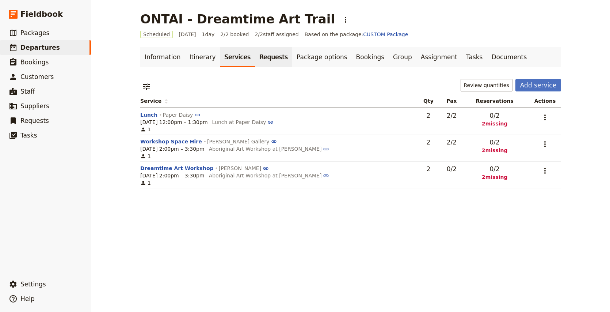
click at [255, 53] on link "Requests" at bounding box center [273, 57] width 37 height 20
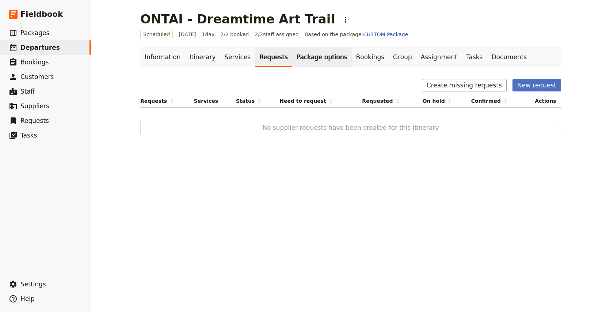
click at [292, 56] on link "Package options" at bounding box center [321, 57] width 59 height 20
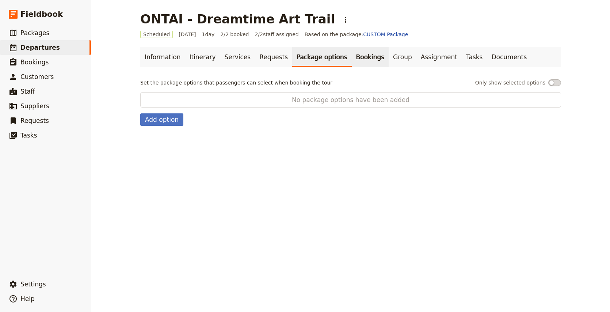
click at [352, 55] on link "Bookings" at bounding box center [370, 57] width 37 height 20
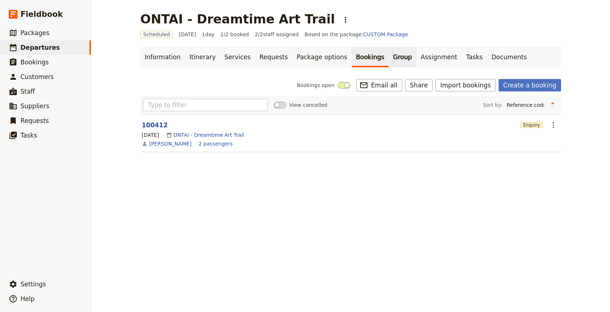
click at [389, 60] on link "Group" at bounding box center [403, 57] width 28 height 20
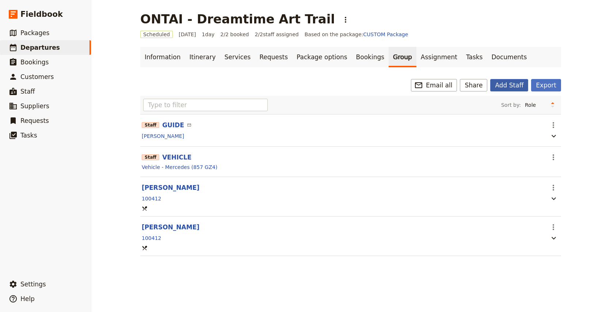
click at [516, 81] on button "Add Staff" at bounding box center [509, 85] width 38 height 12
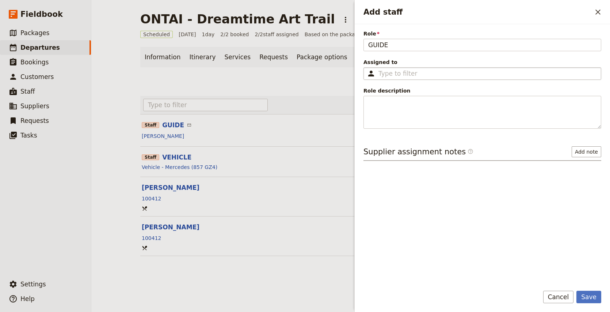
type input "GUIDE"
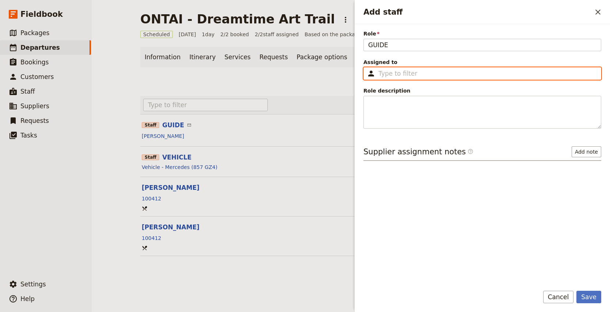
click at [448, 76] on input "Assigned to ​" at bounding box center [488, 73] width 218 height 9
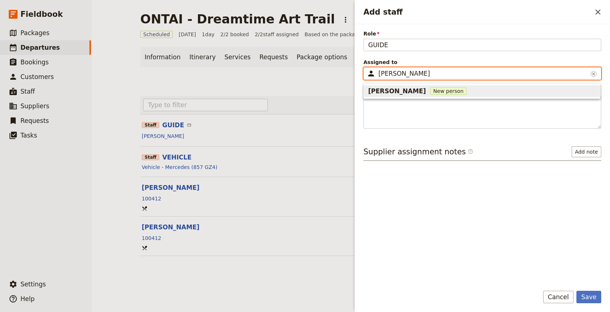
type input "[PERSON_NAME]"
click at [431, 92] on span "New person" at bounding box center [449, 90] width 36 height 7
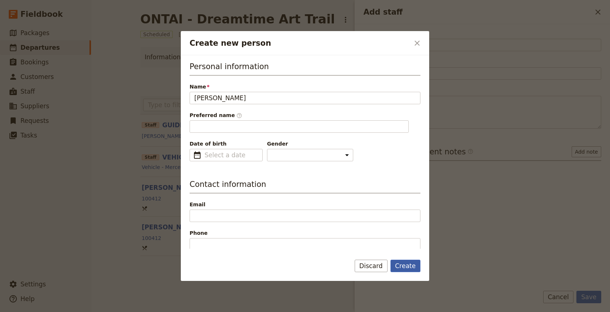
type input "[PERSON_NAME]"
click at [407, 263] on button "Create" at bounding box center [406, 265] width 30 height 12
type input "[PERSON_NAME]"
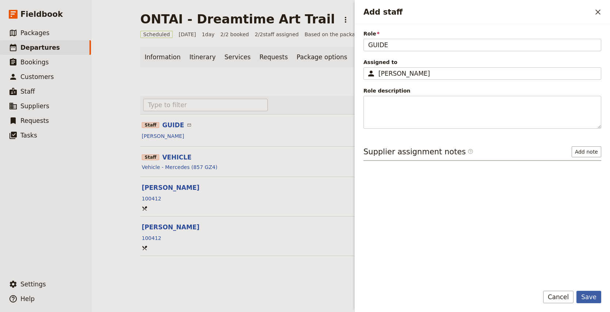
click at [589, 299] on button "Save" at bounding box center [589, 297] width 25 height 12
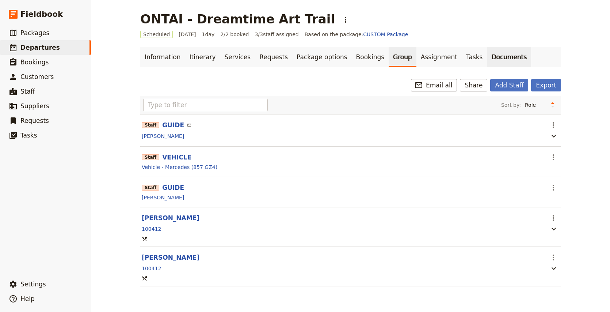
click at [487, 59] on link "Documents" at bounding box center [509, 57] width 44 height 20
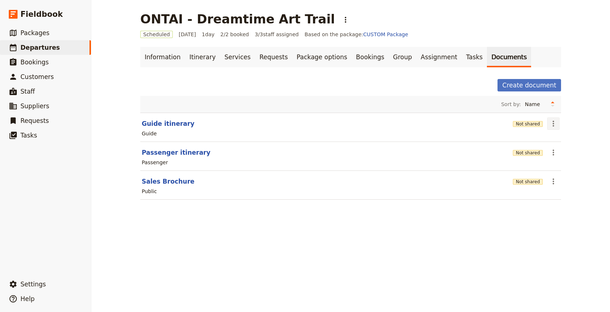
click at [554, 122] on icon "Actions" at bounding box center [553, 123] width 9 height 9
click at [562, 148] on span "Edit document" at bounding box center [570, 149] width 37 height 7
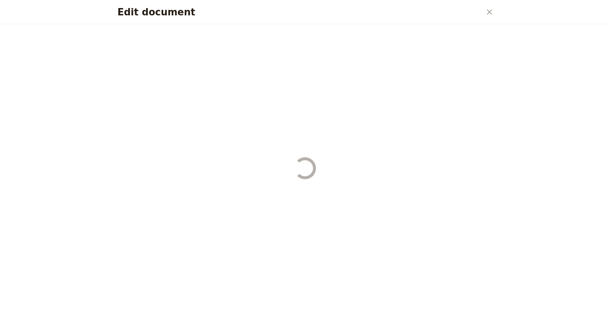
select select "STAFF"
select select "RUN_SHEET"
select select "DEFAULT"
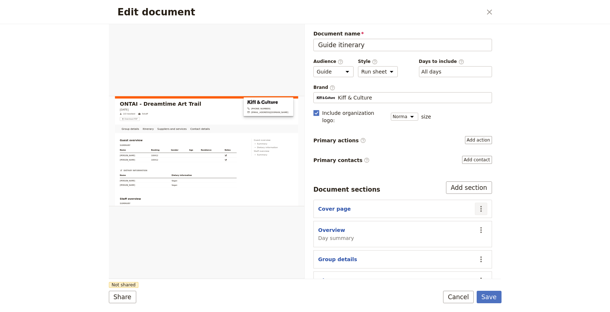
click at [480, 204] on icon "Actions" at bounding box center [481, 208] width 9 height 9
click at [466, 218] on span "Edit section" at bounding box center [452, 217] width 59 height 7
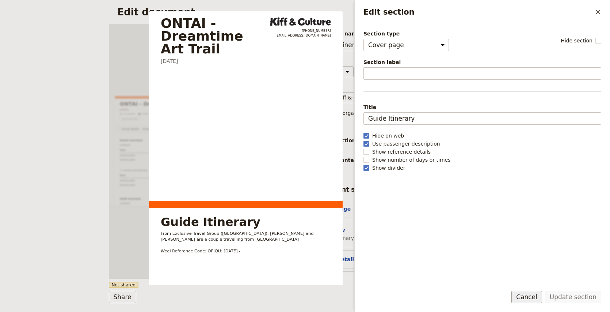
click at [534, 295] on button "Cancel" at bounding box center [527, 297] width 31 height 12
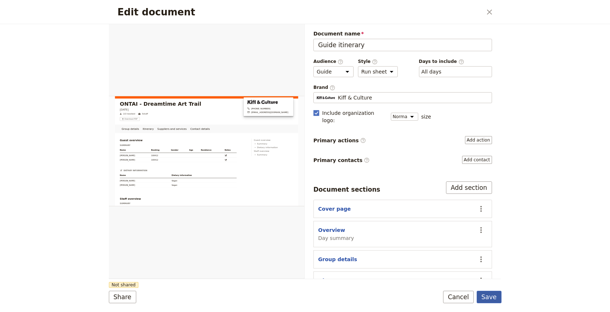
click at [491, 296] on button "Save" at bounding box center [489, 297] width 25 height 12
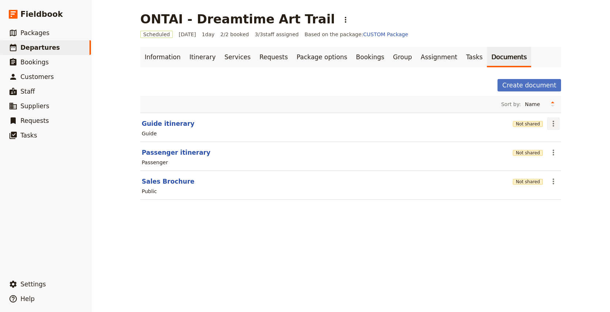
click at [553, 125] on icon "Actions" at bounding box center [553, 124] width 1 height 6
click at [567, 140] on span "Share" at bounding box center [574, 139] width 44 height 7
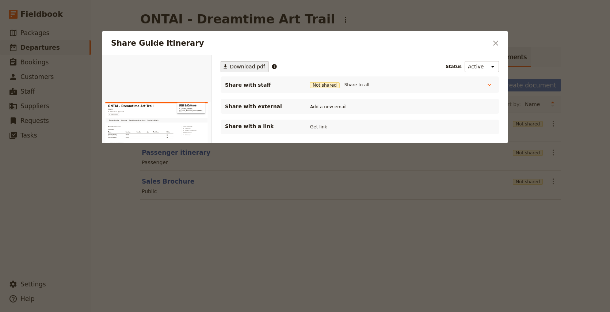
click at [247, 67] on span "Download pdf" at bounding box center [247, 66] width 35 height 7
click at [256, 70] on button "​ Download pdf" at bounding box center [245, 66] width 48 height 11
